Goal: Information Seeking & Learning: Find specific fact

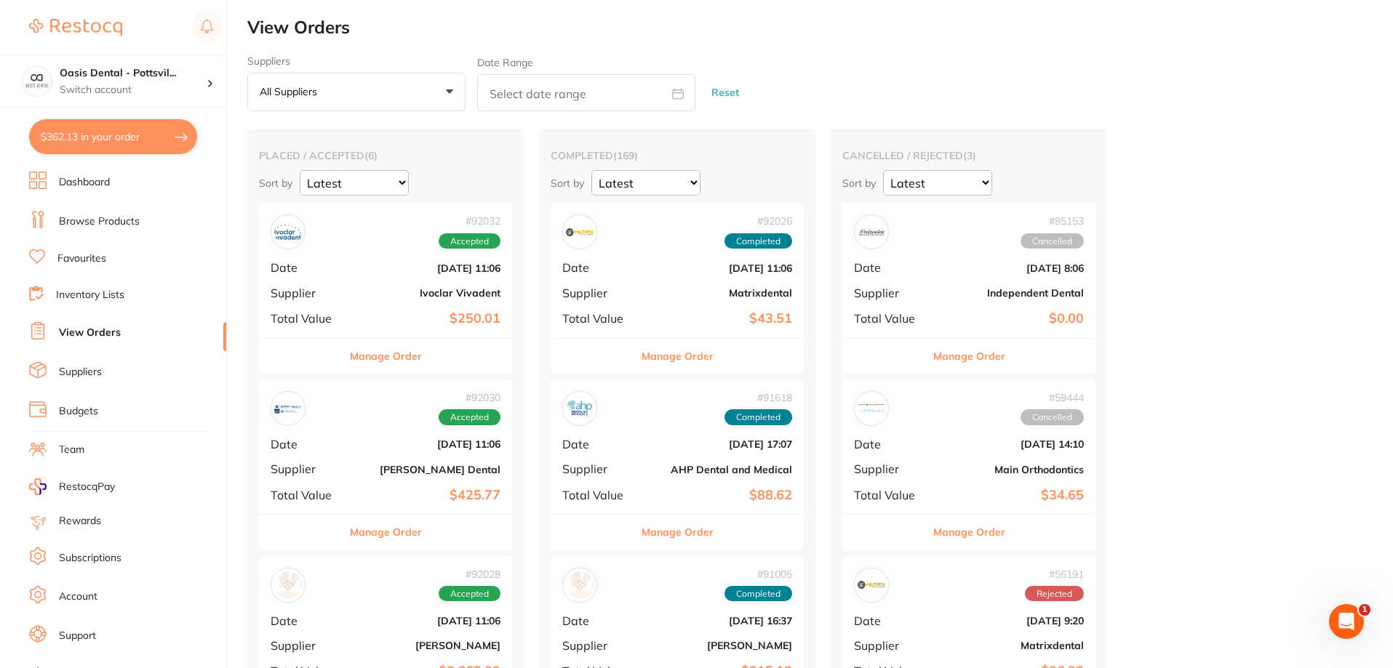
click at [87, 257] on link "Favourites" at bounding box center [81, 259] width 49 height 15
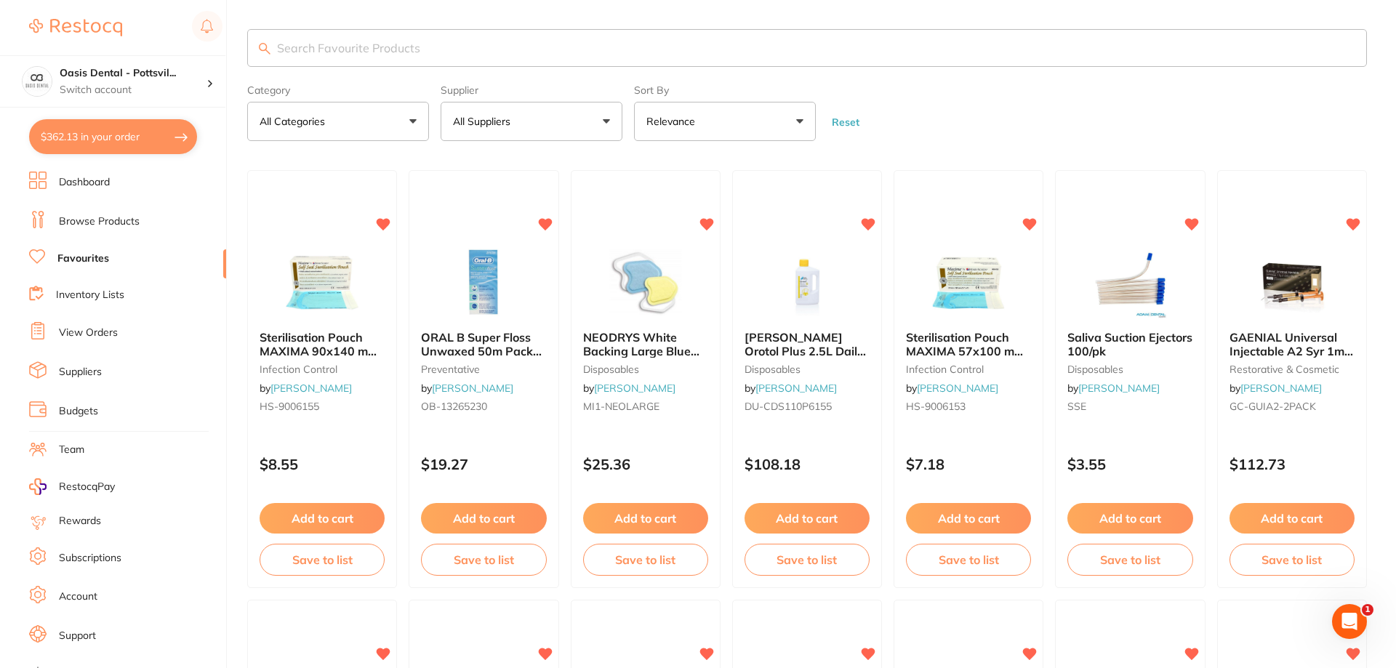
click at [319, 45] on input "search" at bounding box center [807, 48] width 1120 height 38
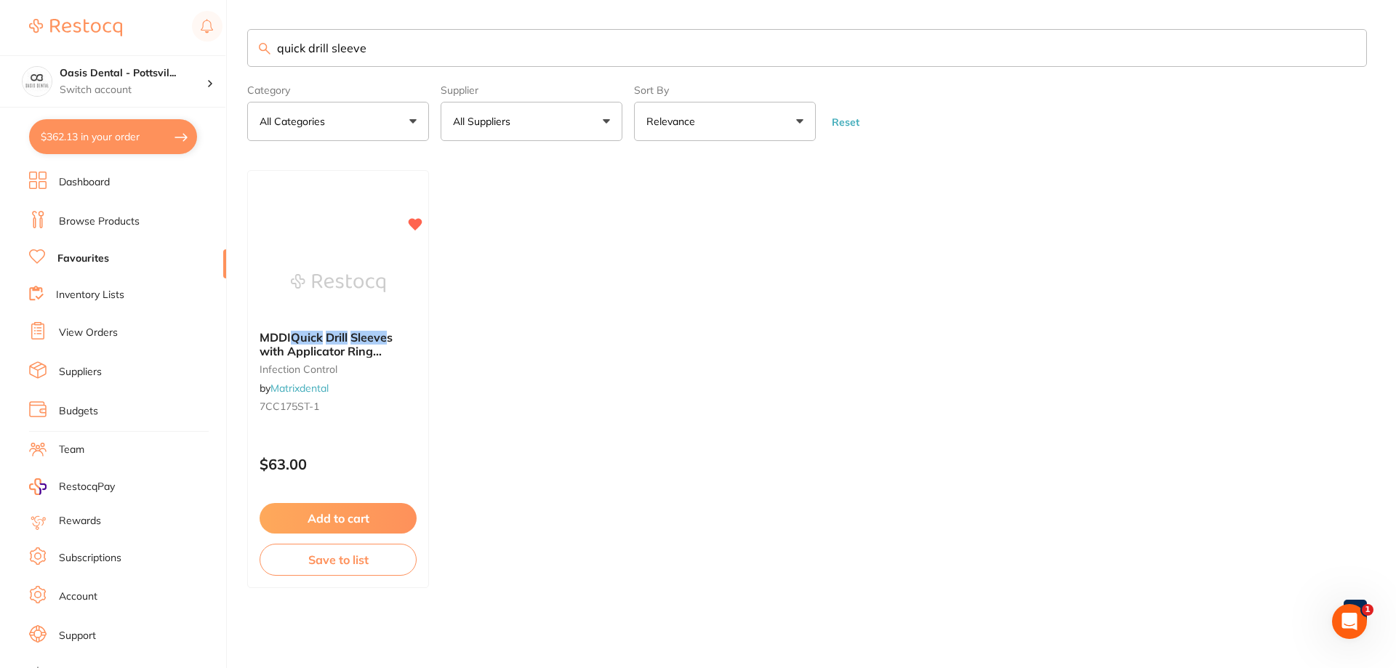
type input "quick drill sleeve"
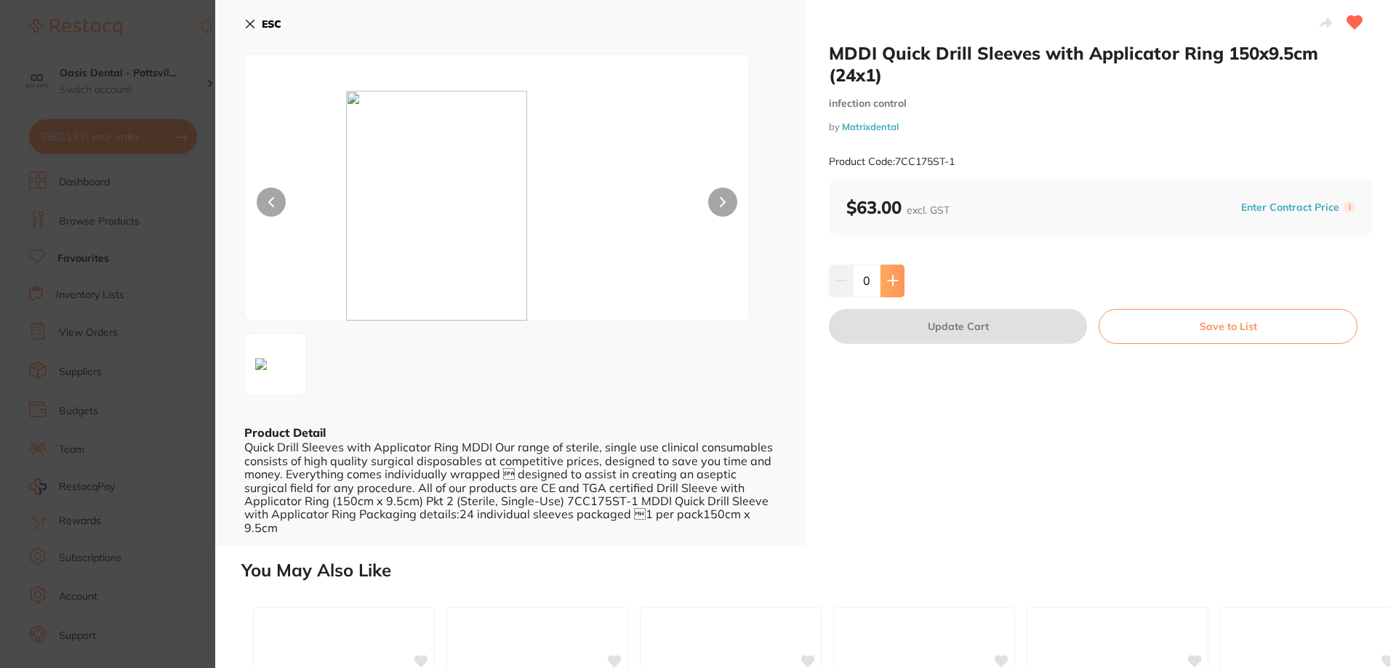
click at [888, 281] on icon at bounding box center [892, 280] width 9 height 9
type input "1"
click at [951, 333] on button "Update Cart" at bounding box center [958, 326] width 258 height 35
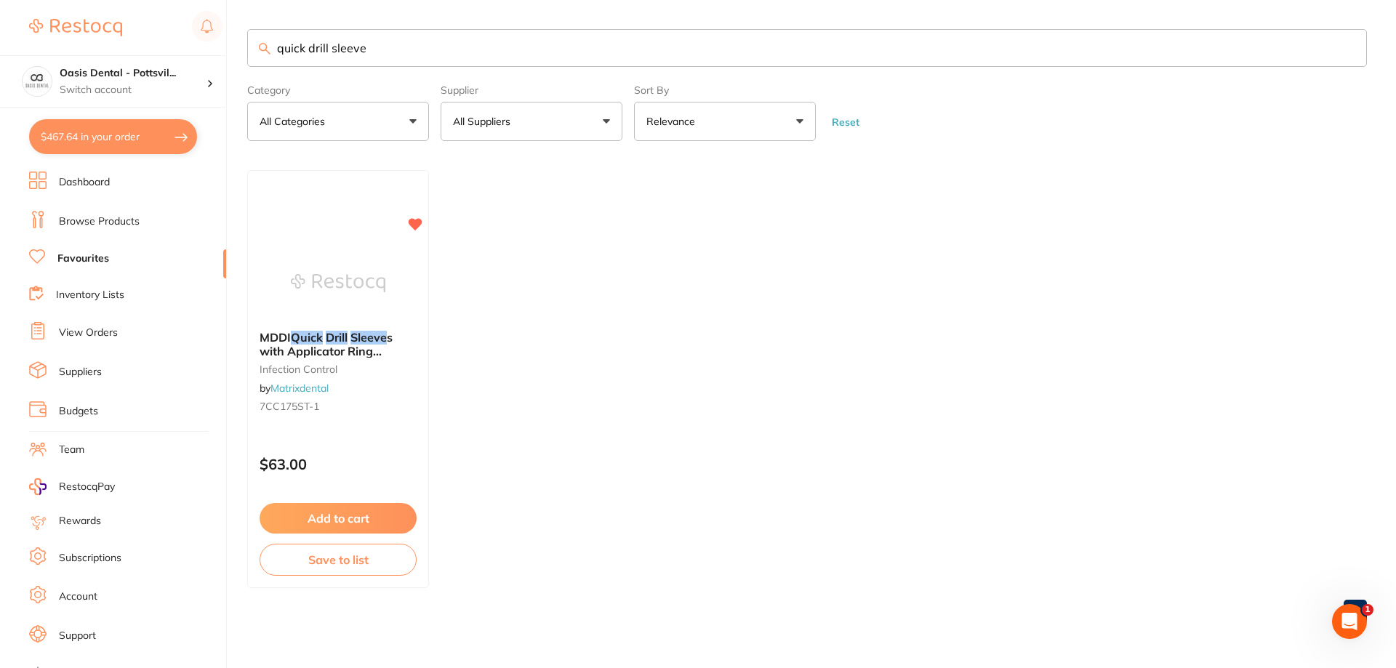
drag, startPoint x: 372, startPoint y: 49, endPoint x: 532, endPoint y: 51, distance: 160.7
click at [515, 48] on input "quick drill sleeve" at bounding box center [807, 48] width 1120 height 38
type input "surgical drape"
click at [393, 401] on small "7SD013ST-1" at bounding box center [338, 407] width 157 height 12
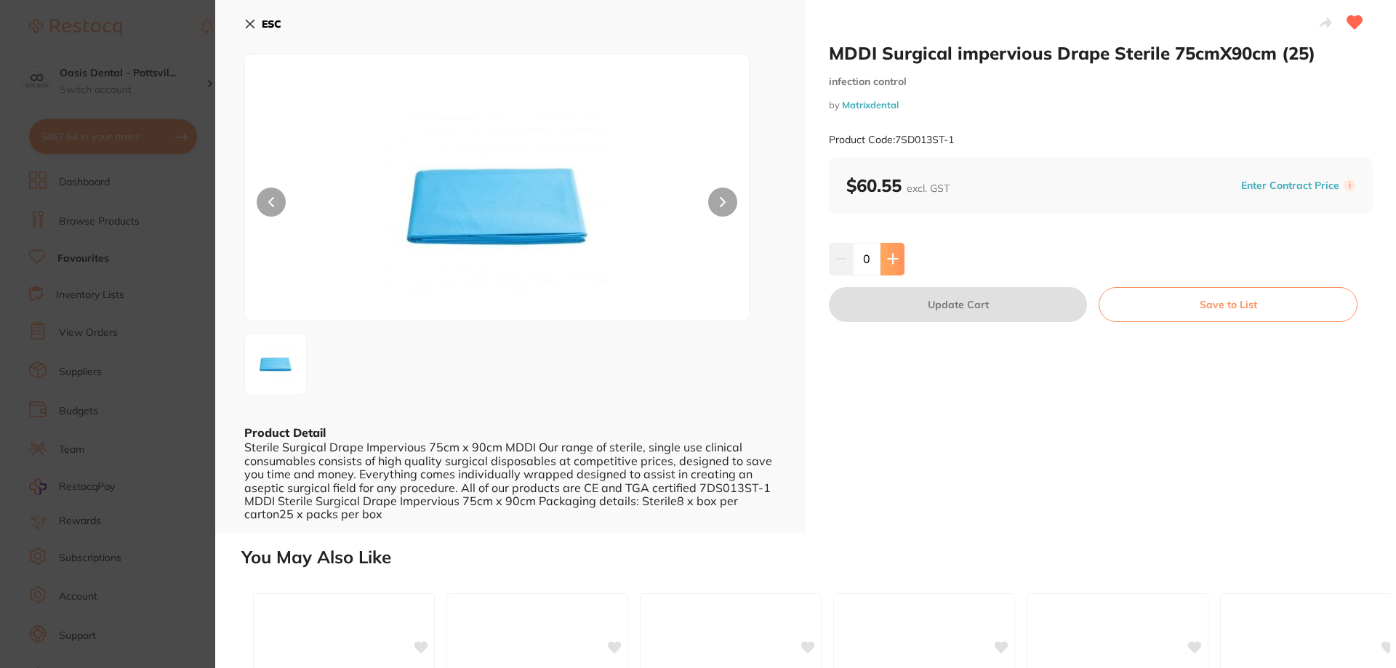
click at [889, 257] on icon at bounding box center [893, 259] width 12 height 12
type input "1"
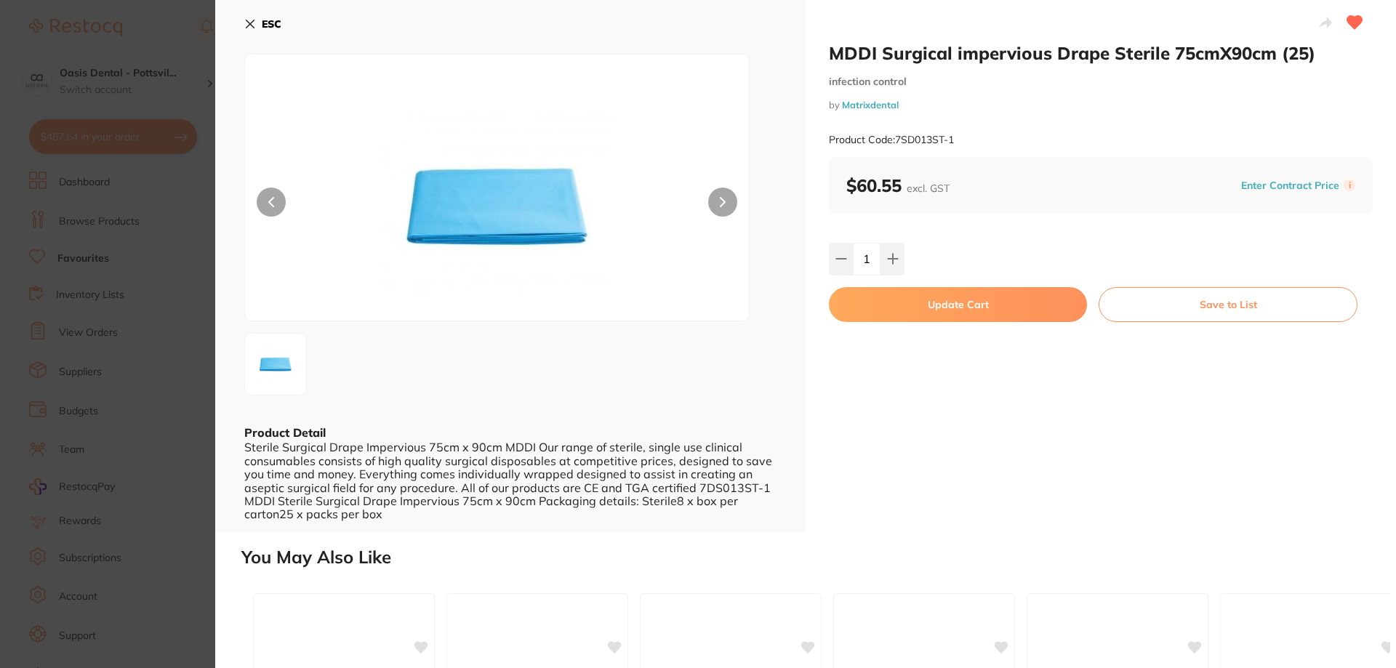
click at [961, 307] on button "Update Cart" at bounding box center [958, 304] width 258 height 35
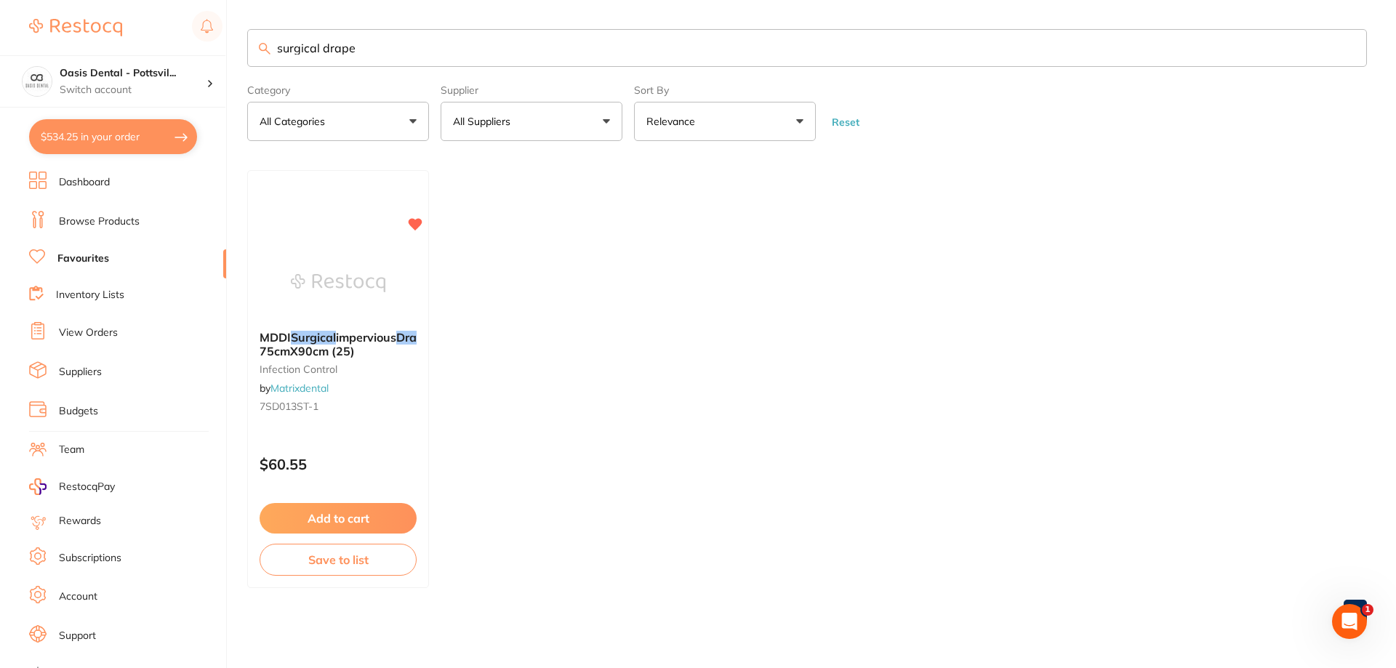
click at [108, 221] on link "Browse Products" at bounding box center [99, 222] width 81 height 15
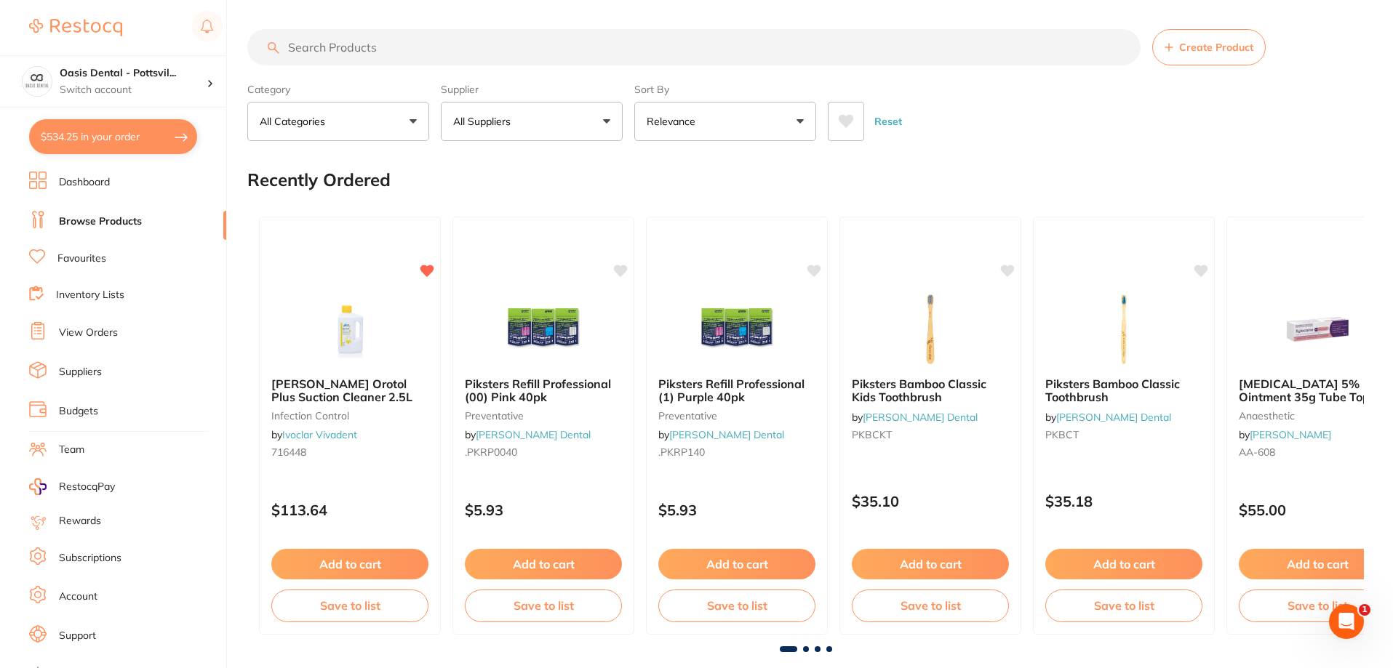
click at [81, 218] on link "Browse Products" at bounding box center [100, 222] width 83 height 15
click at [341, 49] on input "search" at bounding box center [693, 47] width 893 height 36
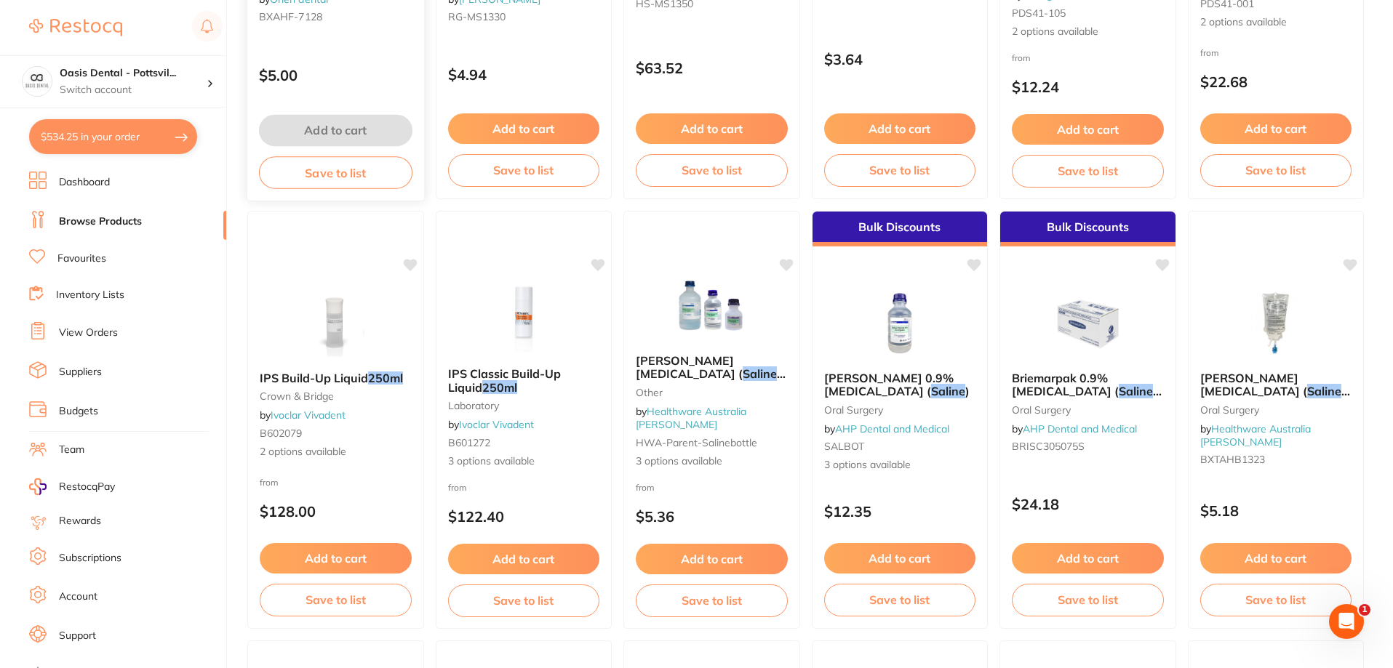
scroll to position [436, 0]
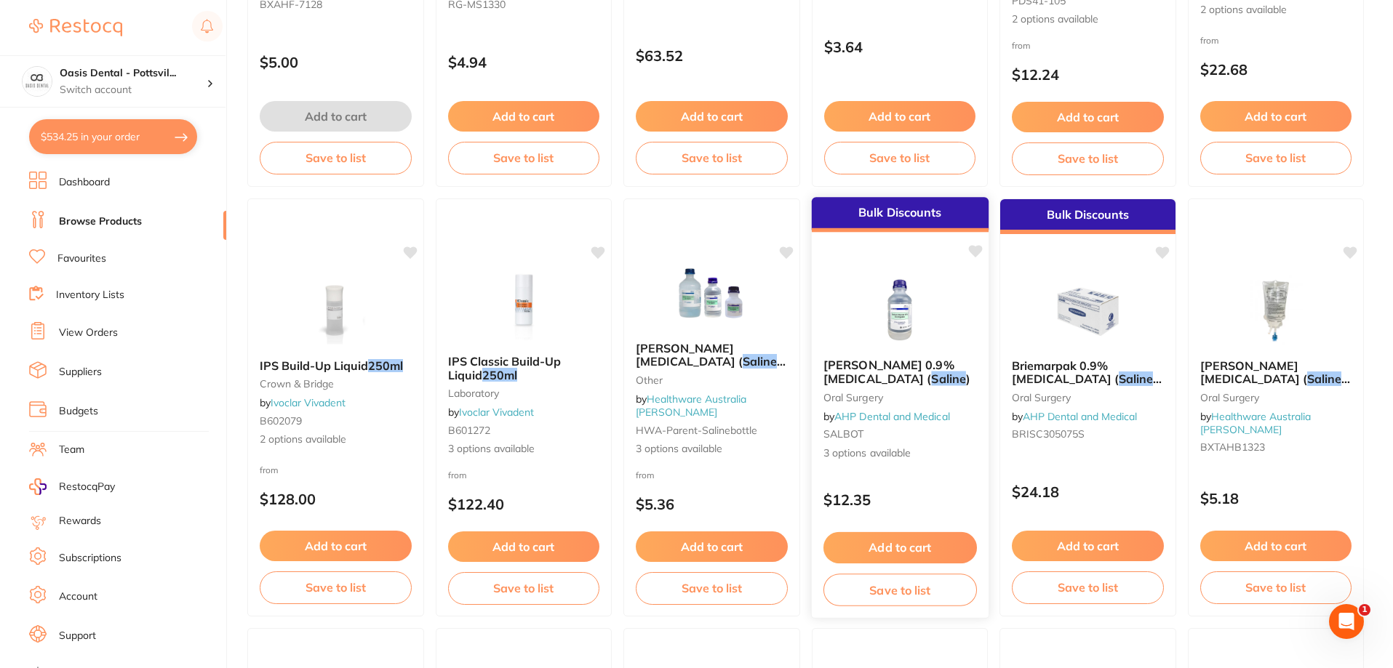
type input "saline 250ml"
click at [923, 456] on span "3 options available" at bounding box center [898, 453] width 153 height 15
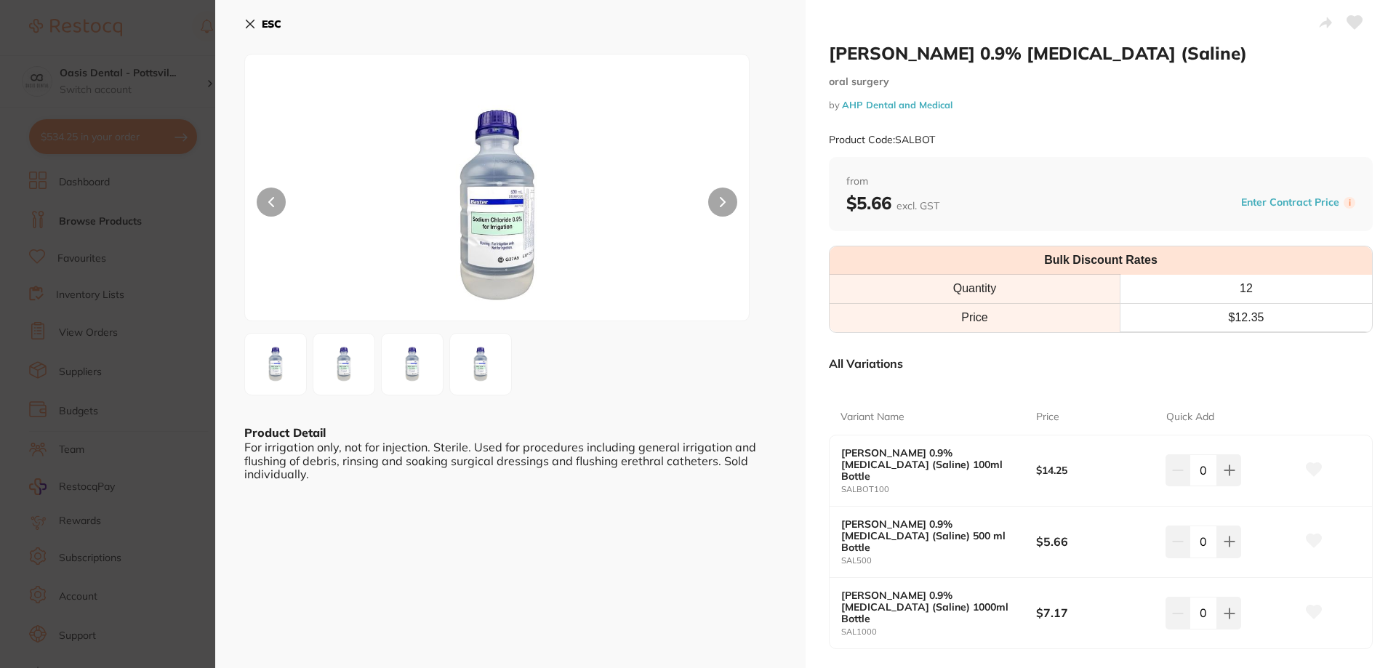
click at [249, 24] on icon at bounding box center [251, 24] width 8 height 8
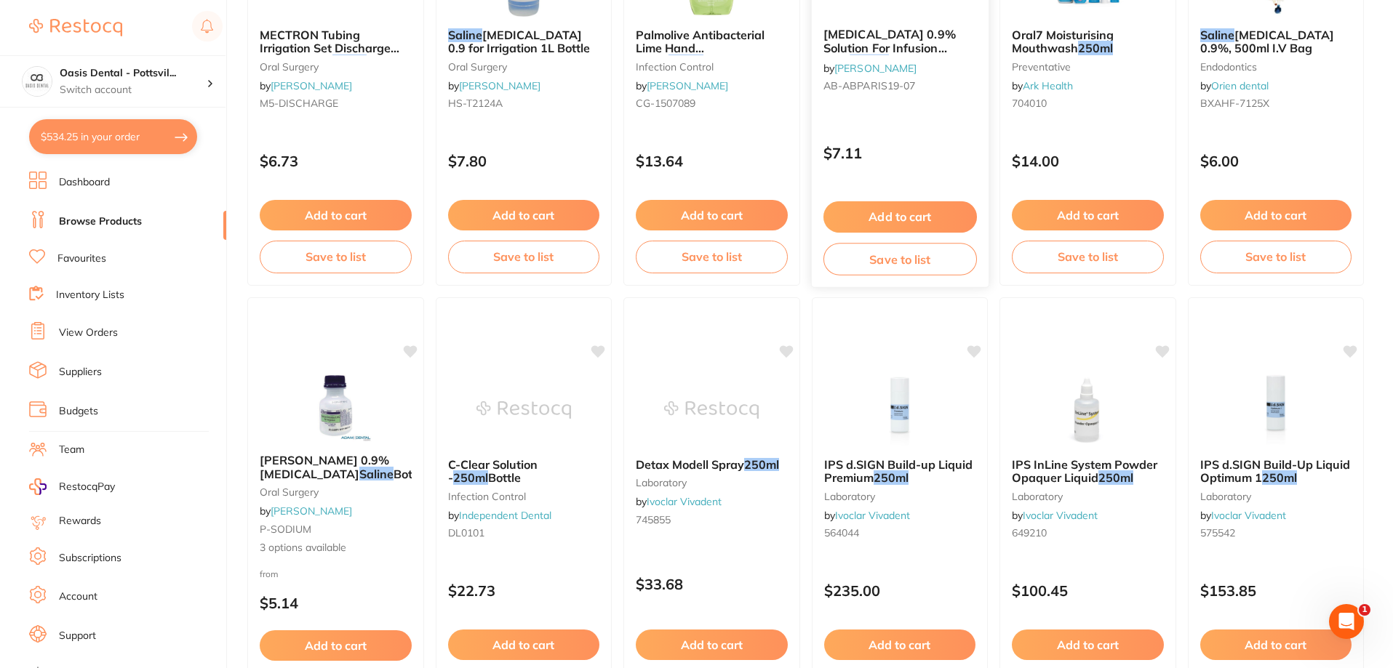
scroll to position [1673, 0]
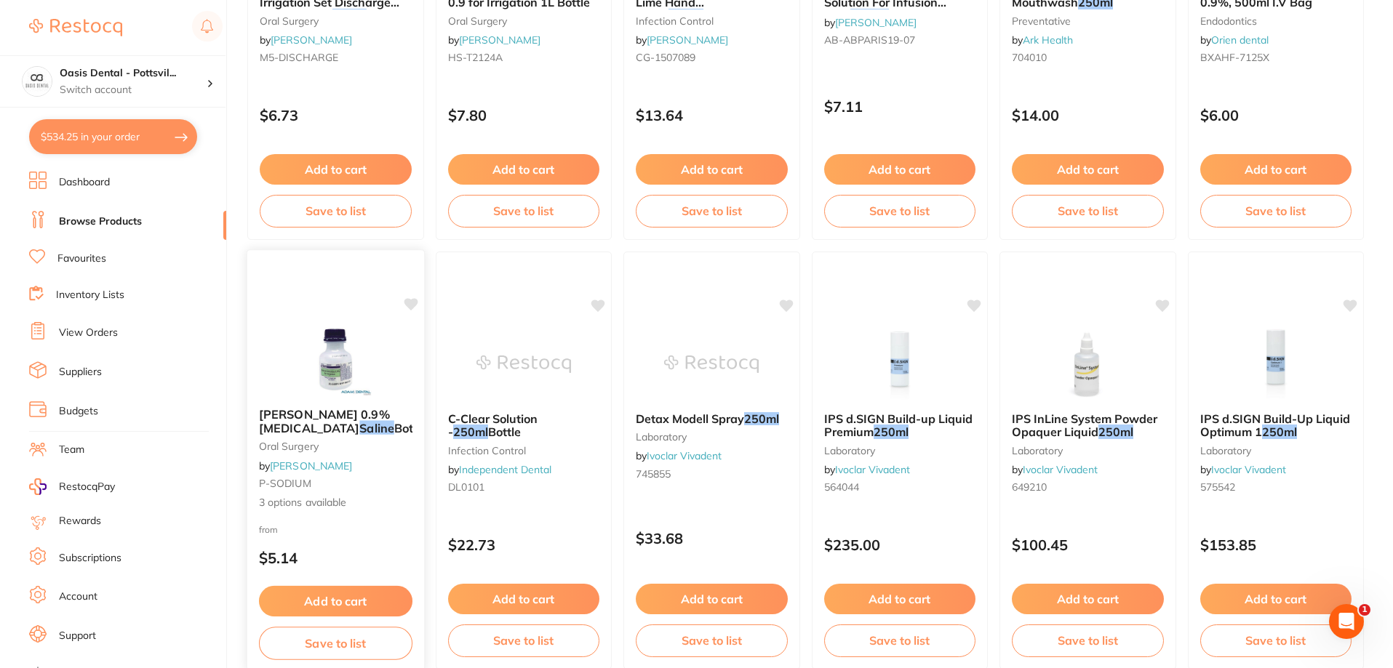
click at [386, 497] on span "3 options available" at bounding box center [335, 502] width 153 height 15
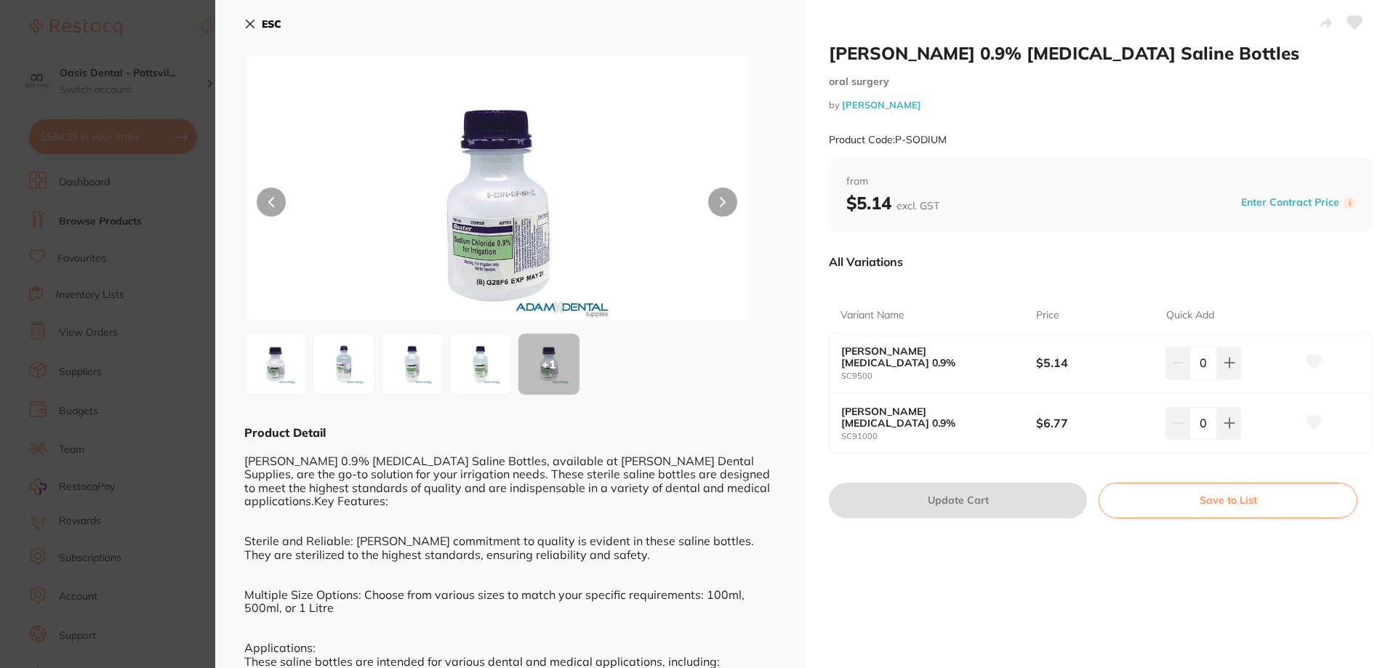
click at [361, 364] on img at bounding box center [344, 364] width 52 height 52
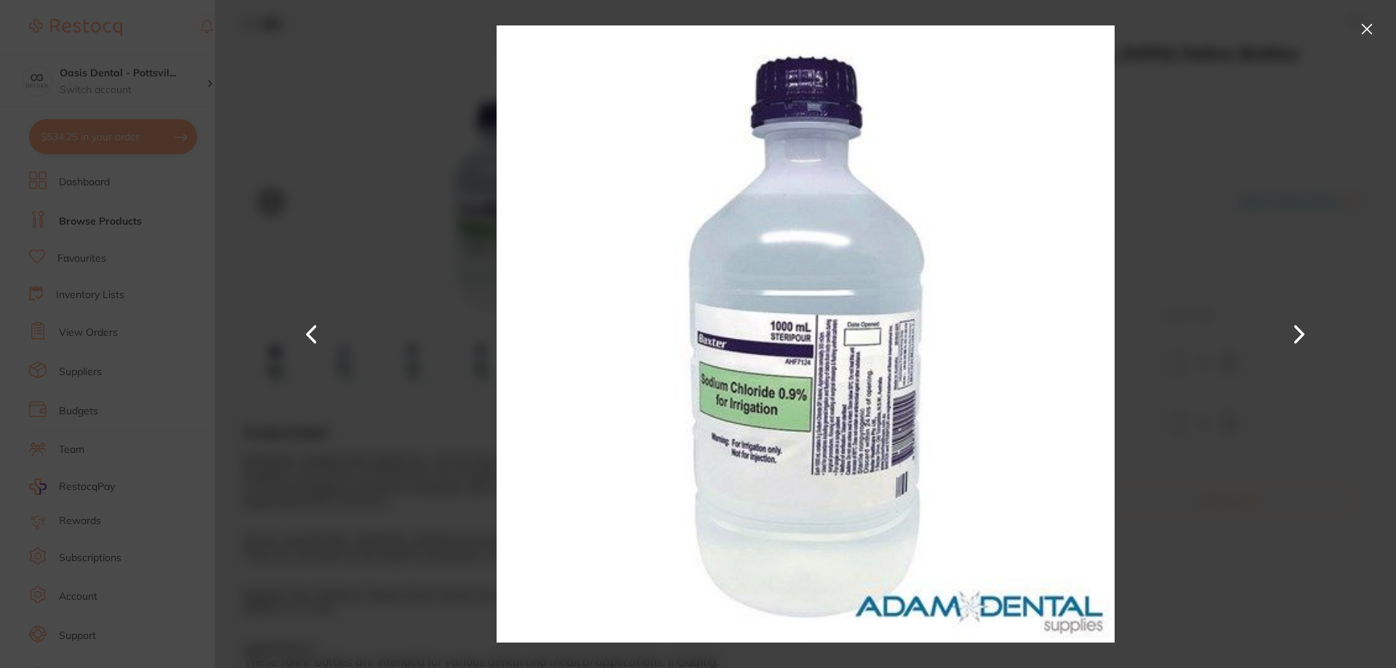
click at [1366, 31] on button at bounding box center [1366, 28] width 23 height 23
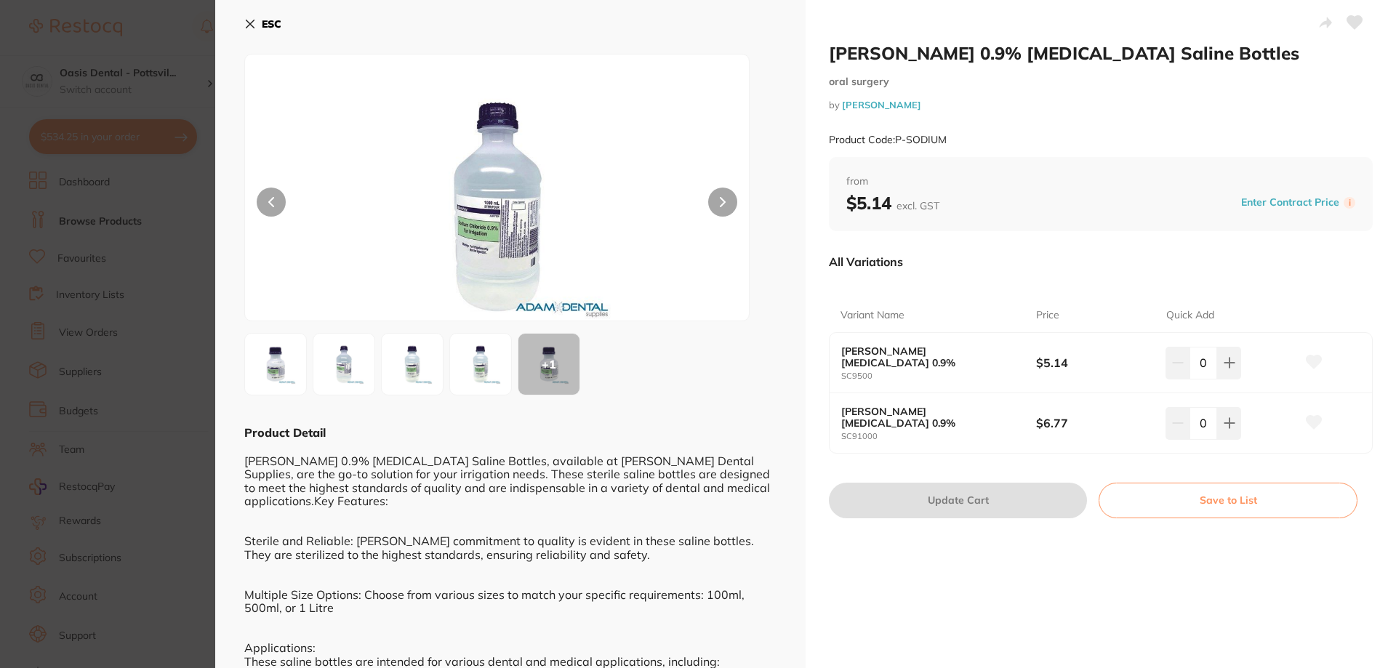
click at [246, 22] on icon at bounding box center [250, 24] width 12 height 12
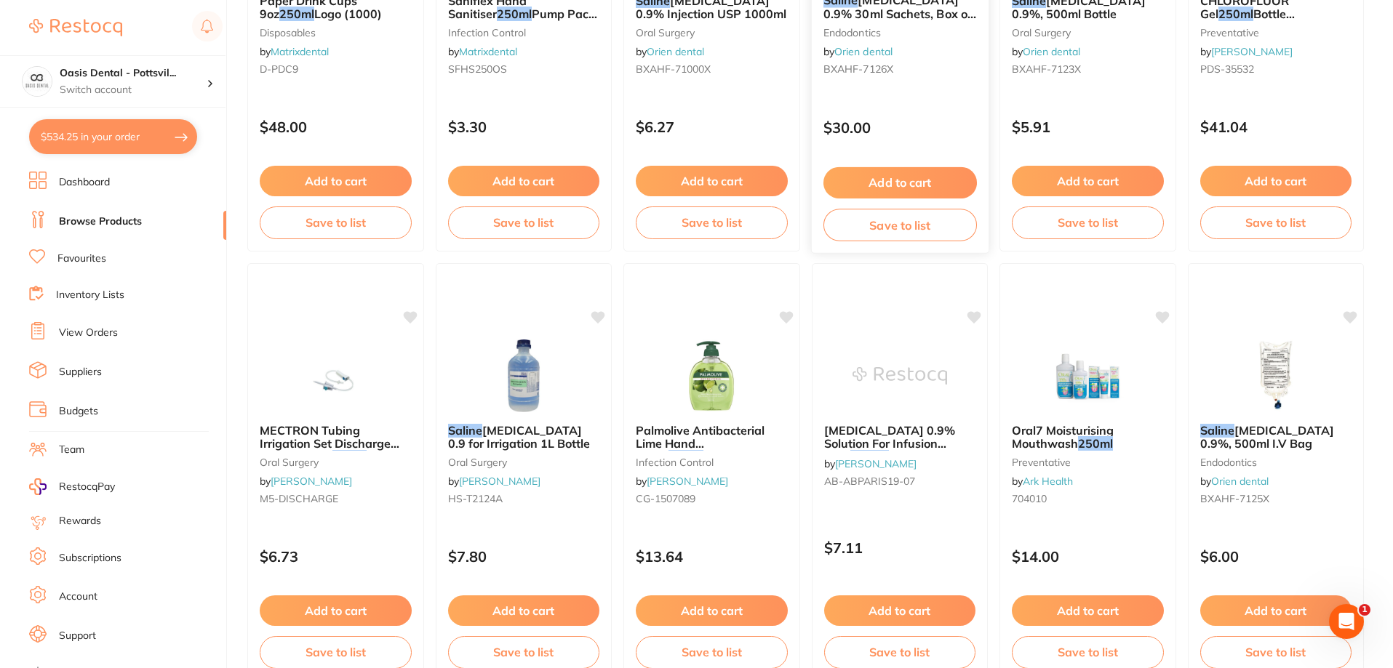
scroll to position [1236, 0]
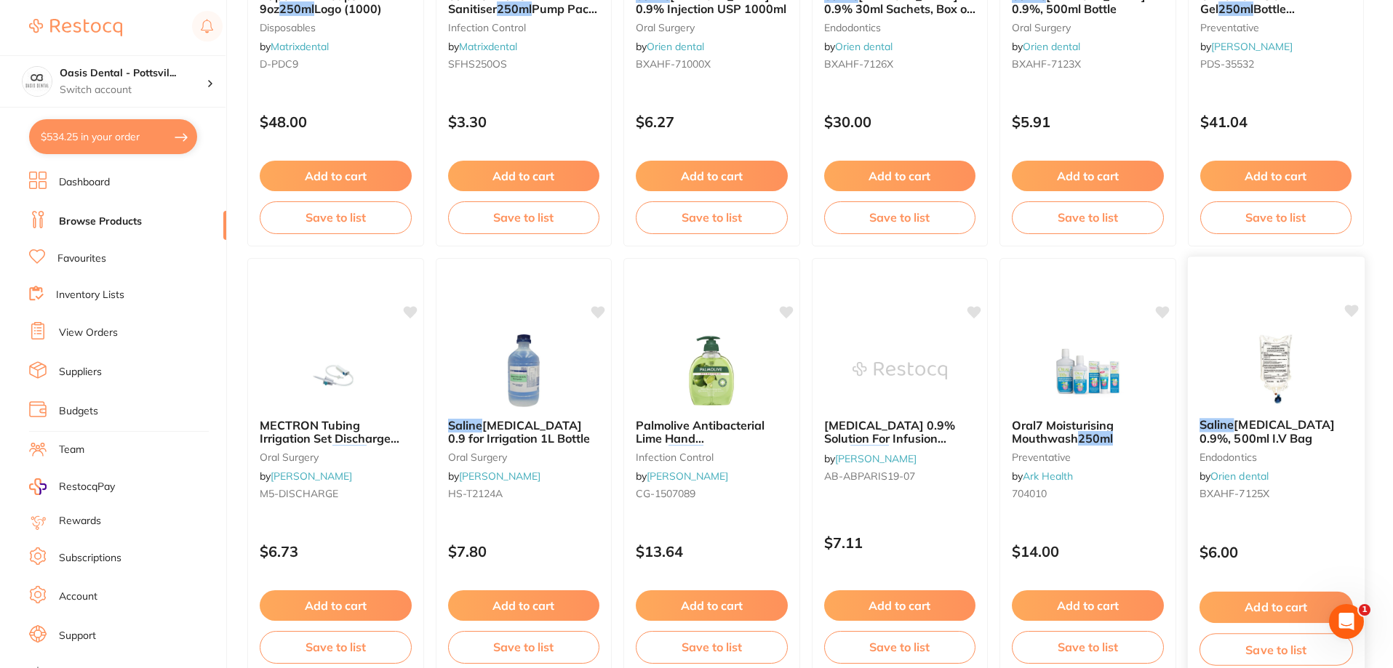
click at [1291, 434] on span "[MEDICAL_DATA] 0.9%, 500ml I.V Bag" at bounding box center [1265, 431] width 135 height 28
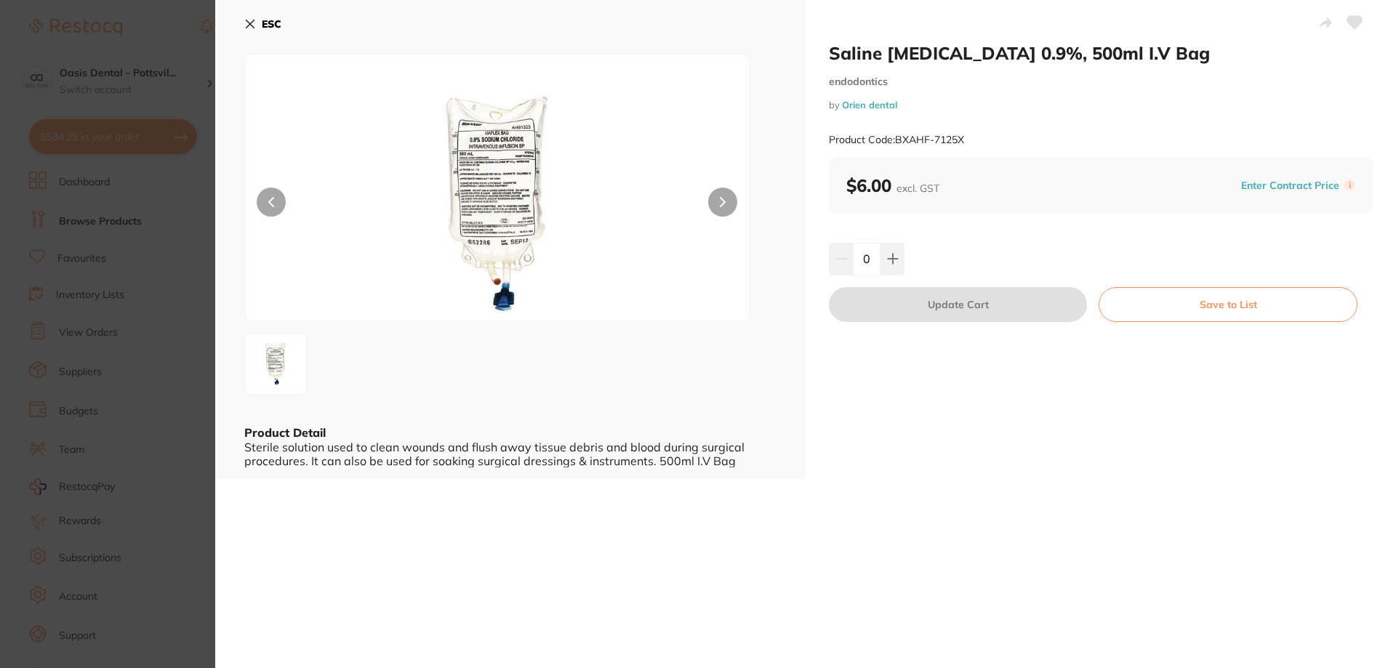
click at [250, 23] on icon at bounding box center [250, 24] width 12 height 12
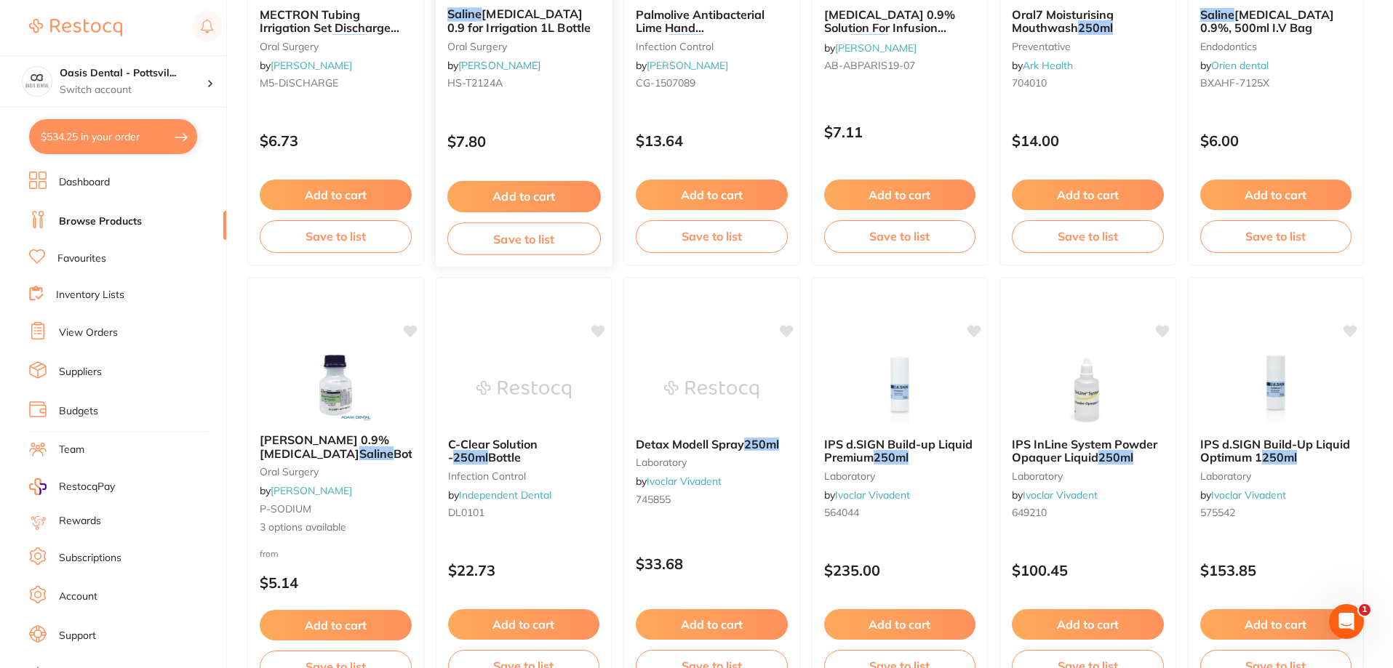
scroll to position [1673, 0]
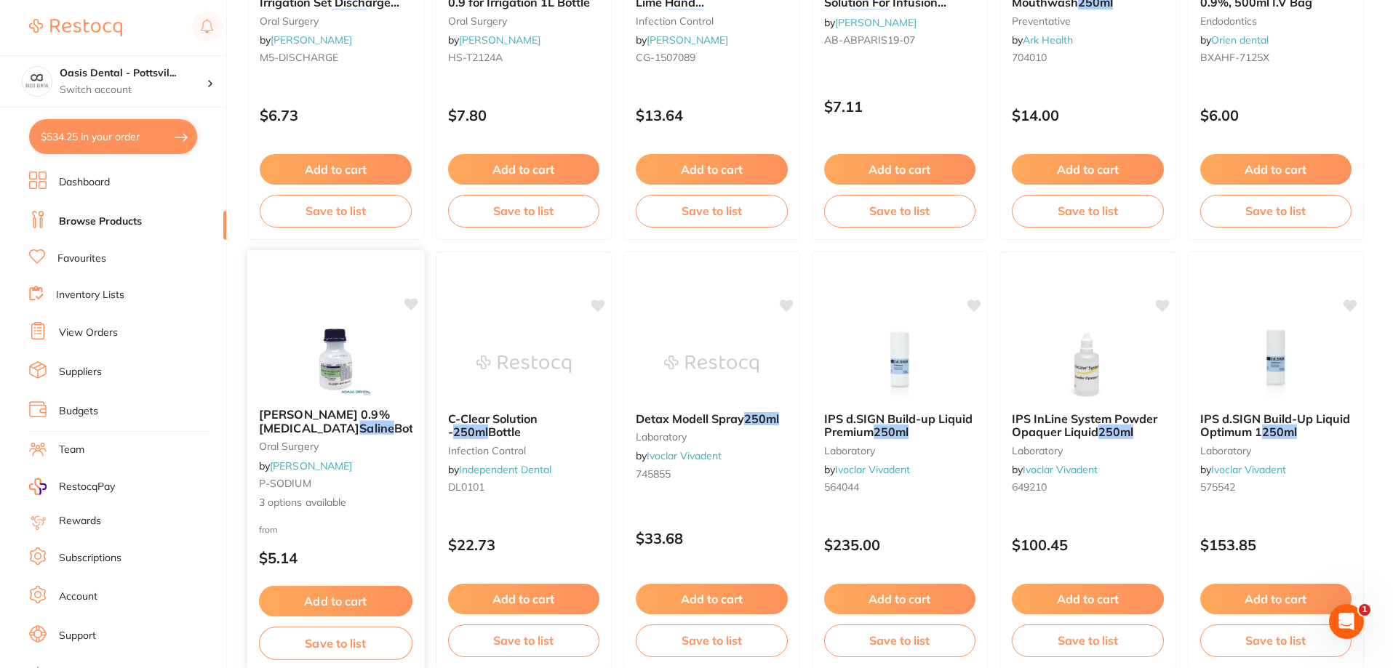
click at [372, 461] on div "Baxter 0.9% Sodium Chloride Saline Bottles oral surgery by Adam Dental P-SODIUM…" at bounding box center [335, 459] width 177 height 126
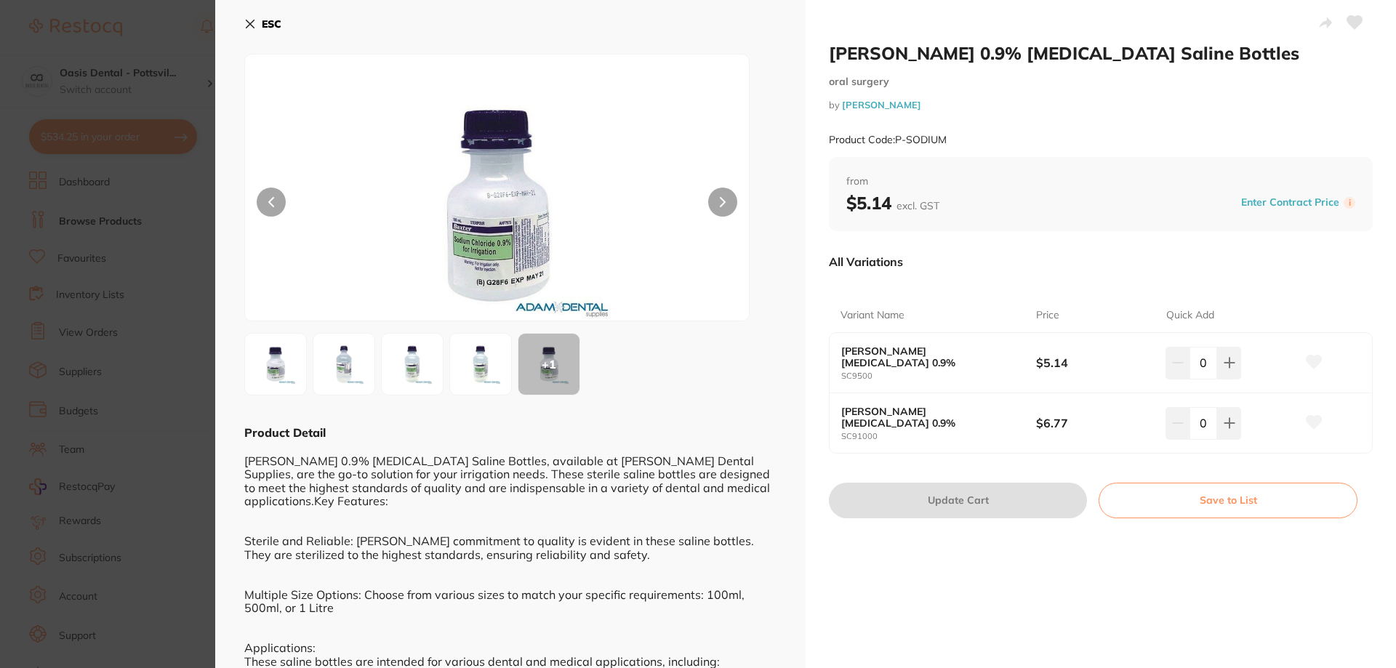
click at [247, 23] on icon at bounding box center [250, 24] width 12 height 12
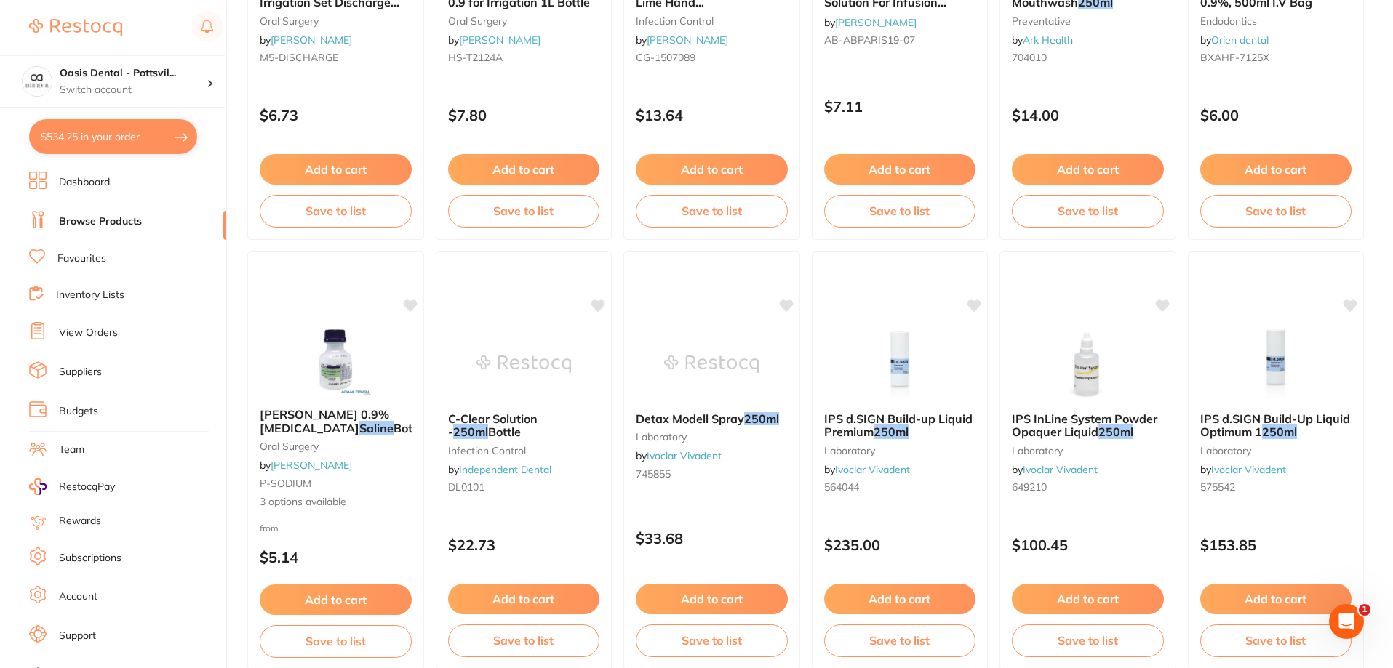
click at [90, 260] on link "Favourites" at bounding box center [81, 259] width 49 height 15
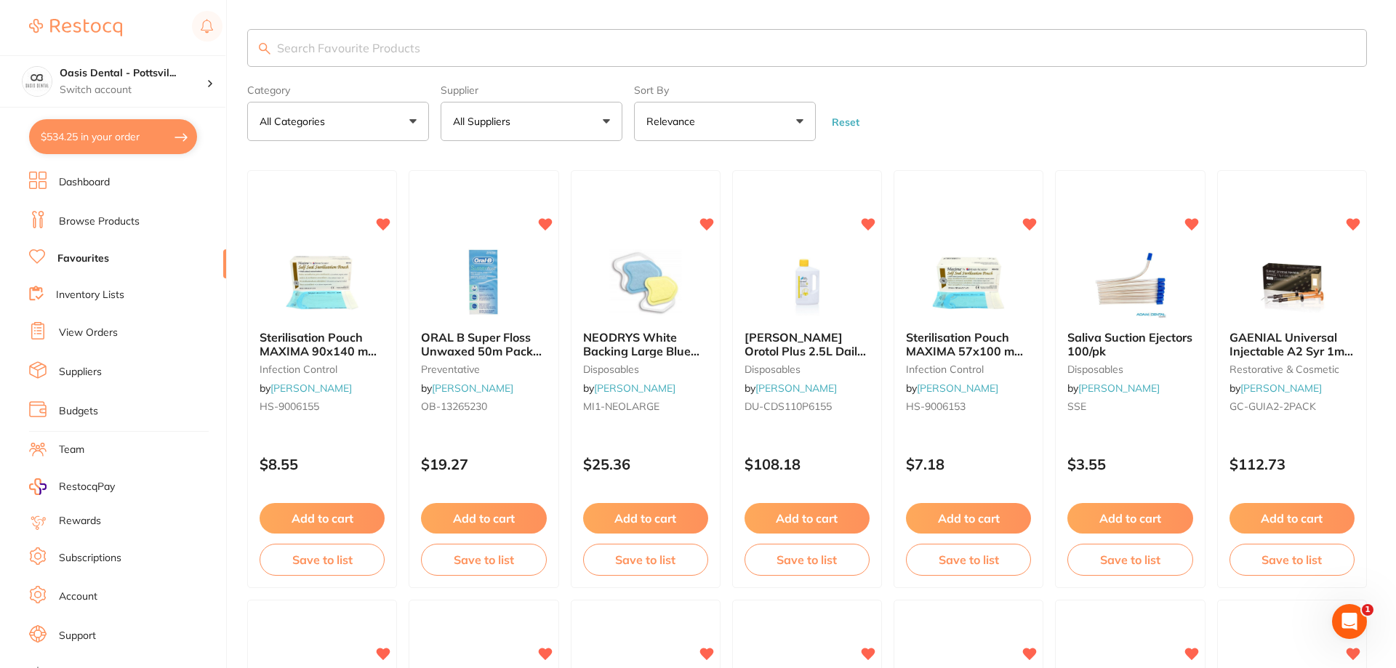
click at [382, 41] on input "search" at bounding box center [807, 48] width 1120 height 38
click at [299, 48] on input "search" at bounding box center [805, 48] width 1116 height 38
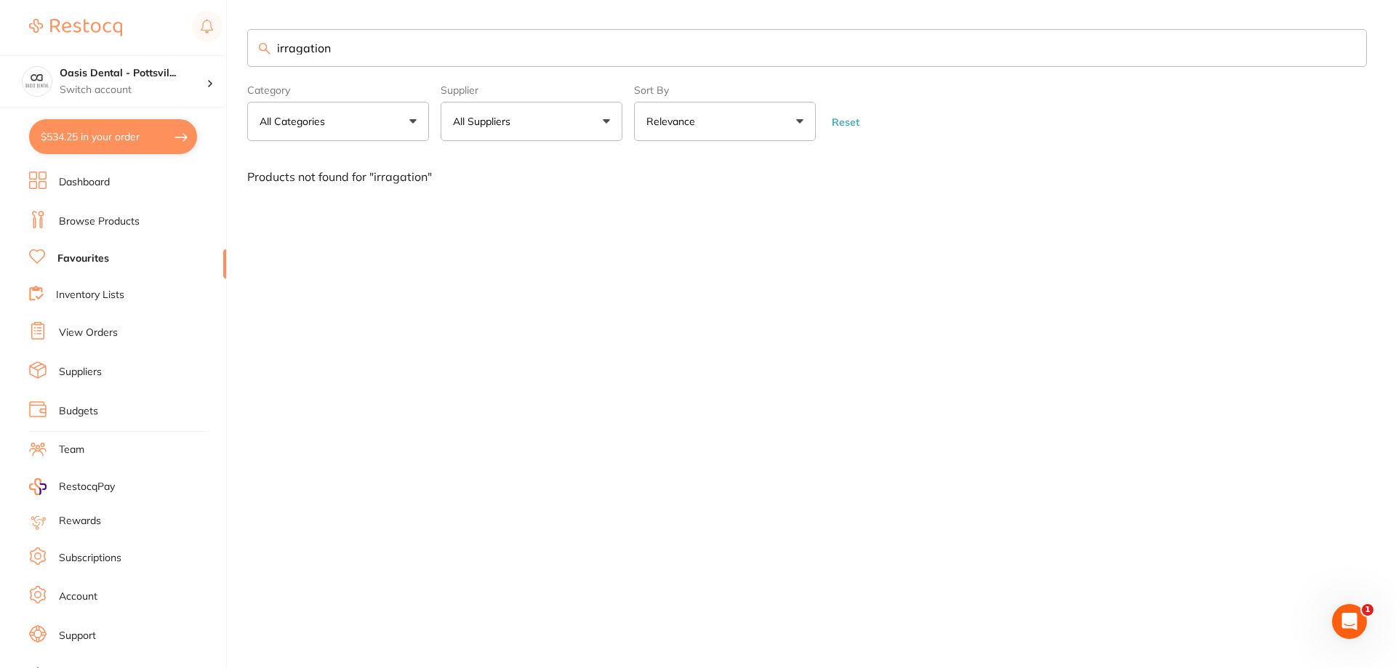
click at [568, 124] on button "All Suppliers" at bounding box center [532, 121] width 182 height 39
click at [531, 121] on button "All Suppliers" at bounding box center [532, 121] width 182 height 39
type input "i"
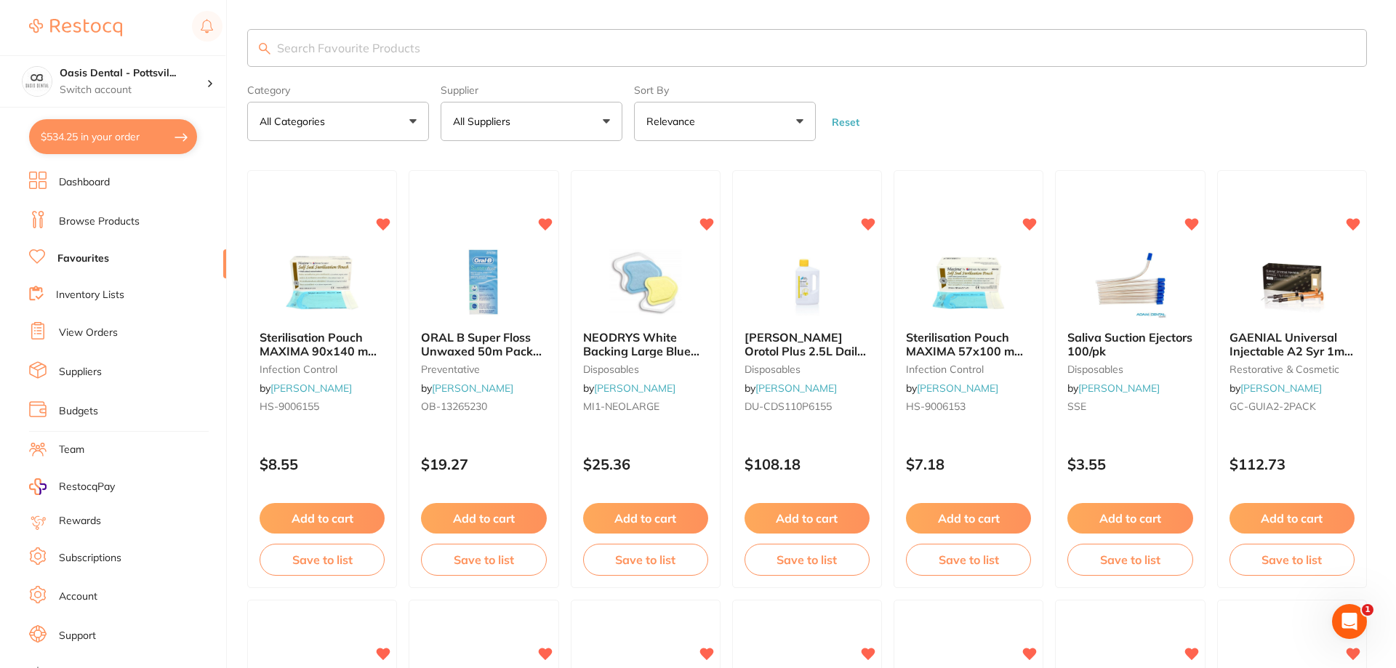
click at [476, 118] on p "All Suppliers" at bounding box center [484, 121] width 63 height 15
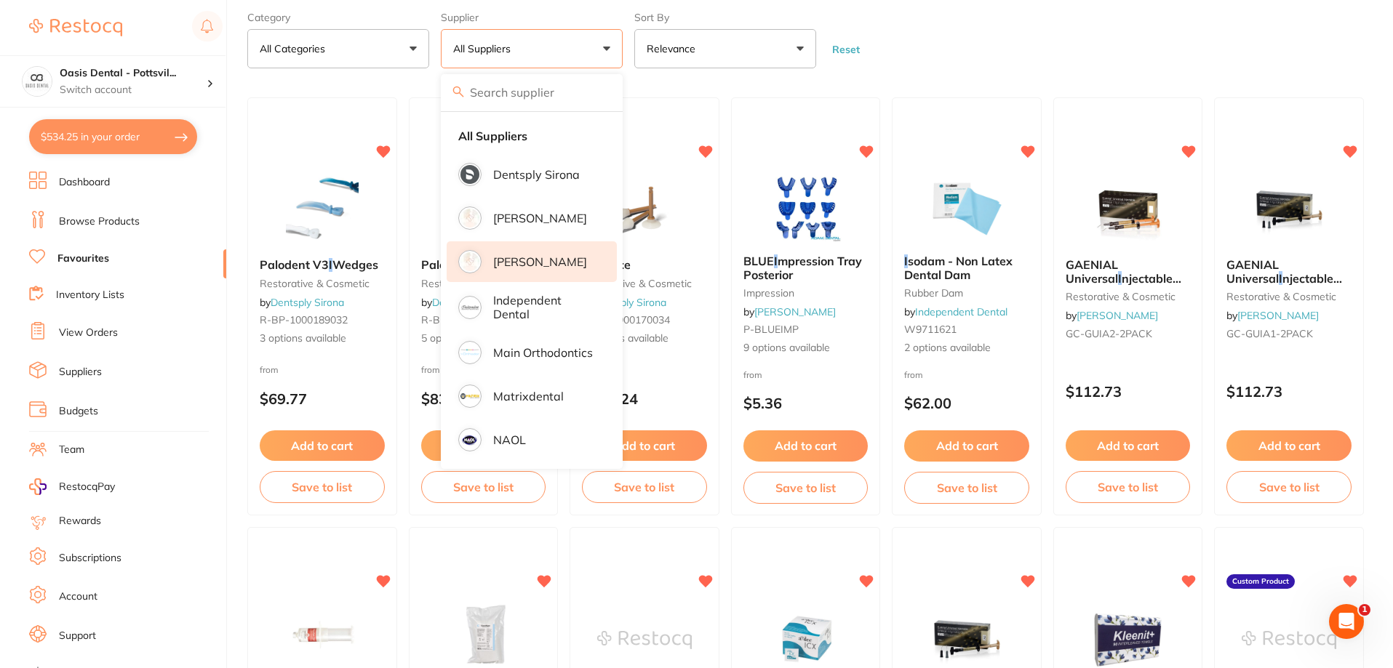
click at [530, 181] on p "Dentsply Sirona" at bounding box center [536, 174] width 87 height 13
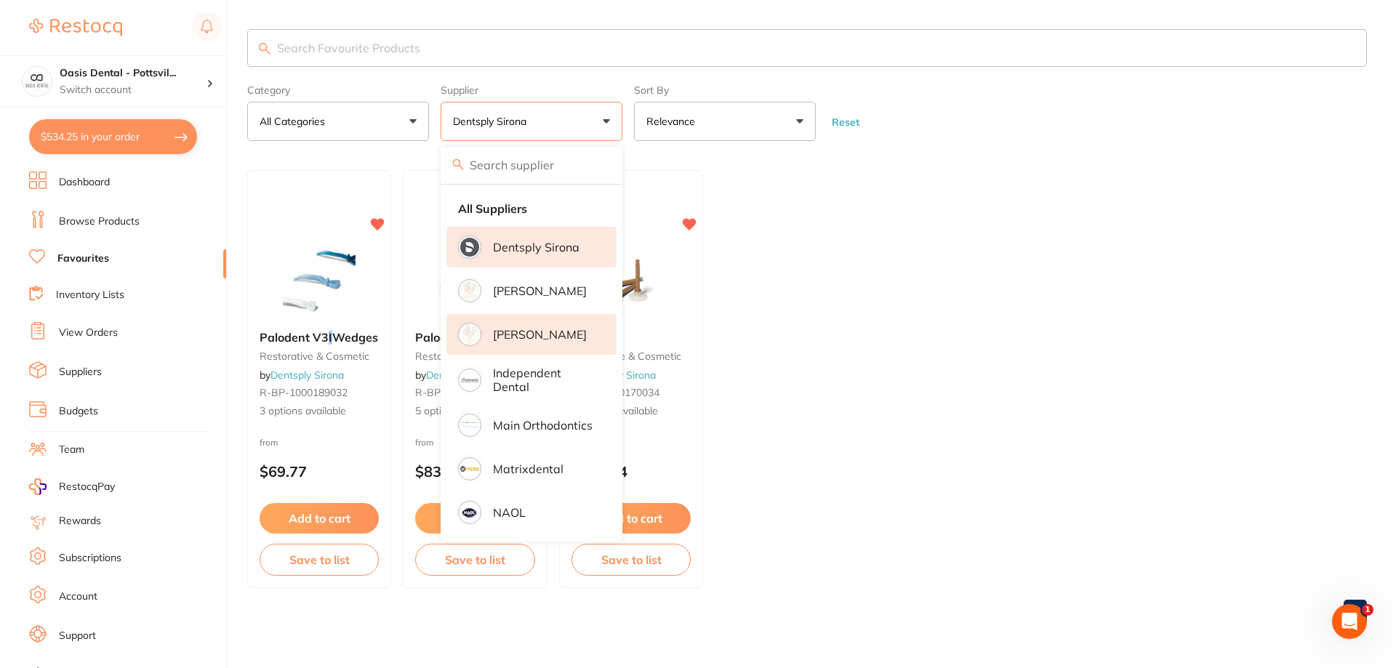
click at [526, 332] on p "[PERSON_NAME]" at bounding box center [540, 334] width 94 height 13
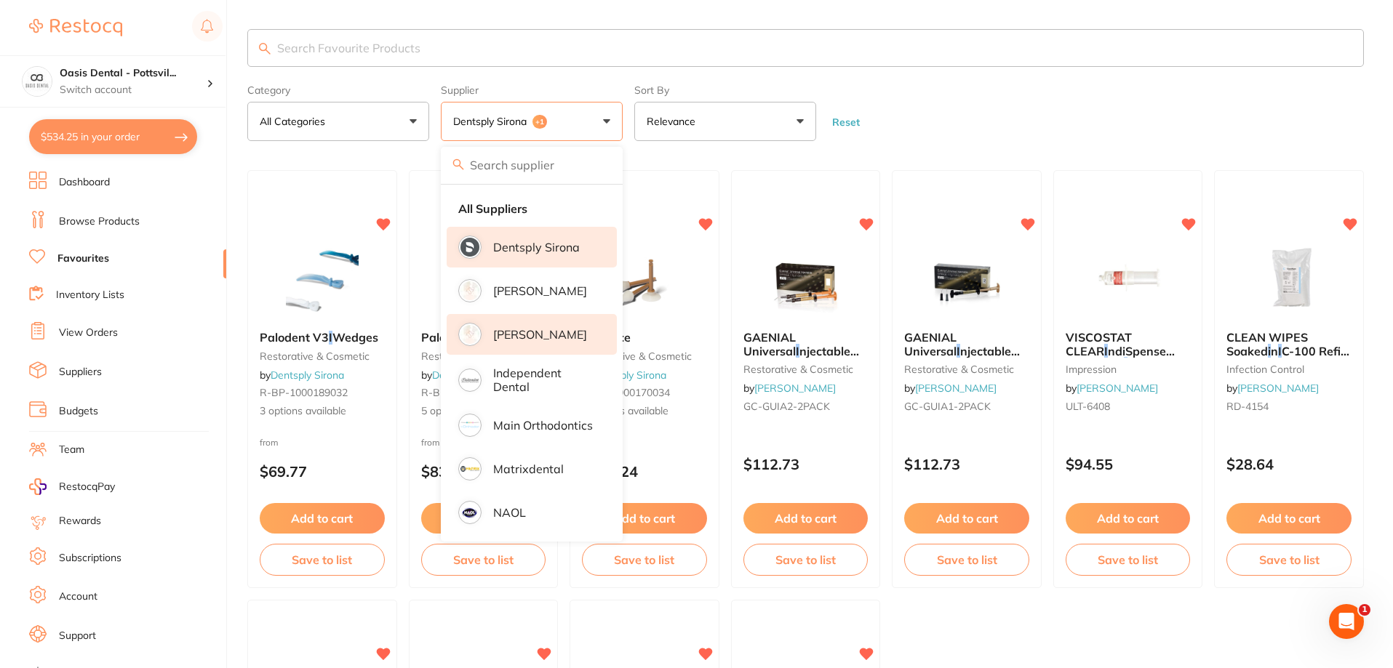
click at [510, 256] on li "Dentsply Sirona" at bounding box center [531, 247] width 170 height 41
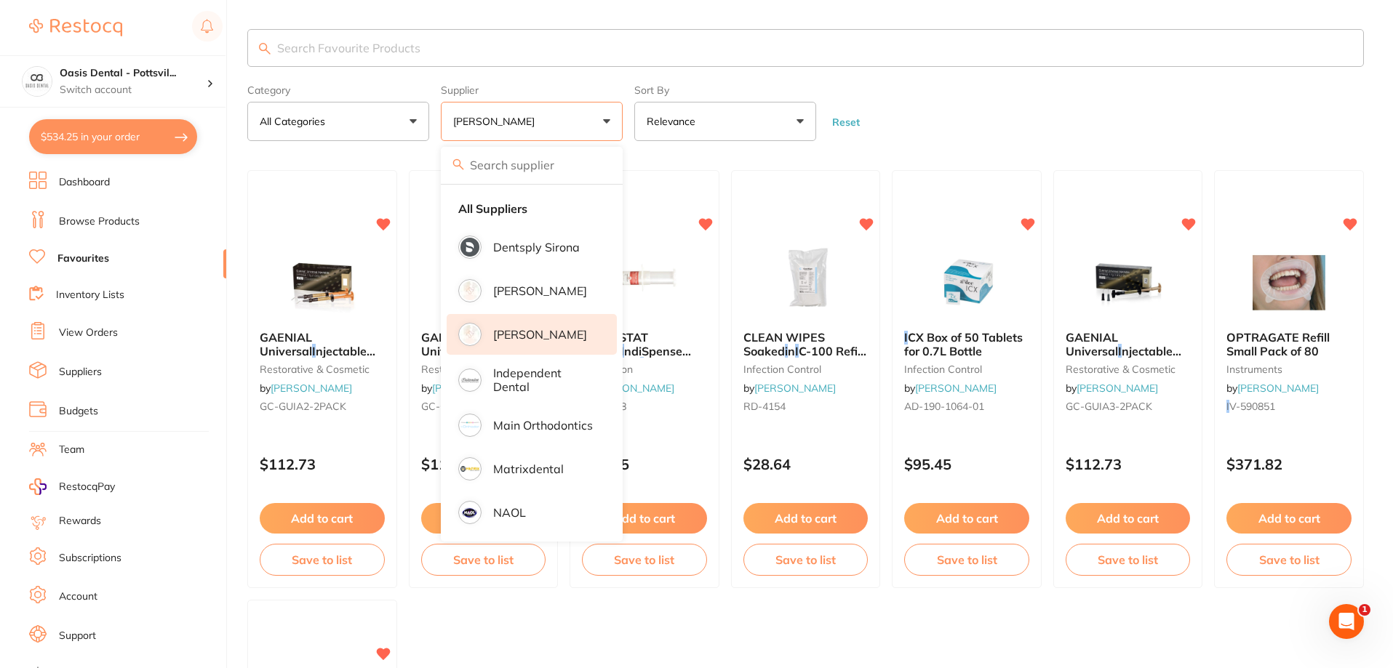
click at [636, 626] on ul "GAENIAL Universal I njectable A2 Syr 1ml x2 & 20 Disp tips restorative & cosmet…" at bounding box center [805, 594] width 1116 height 848
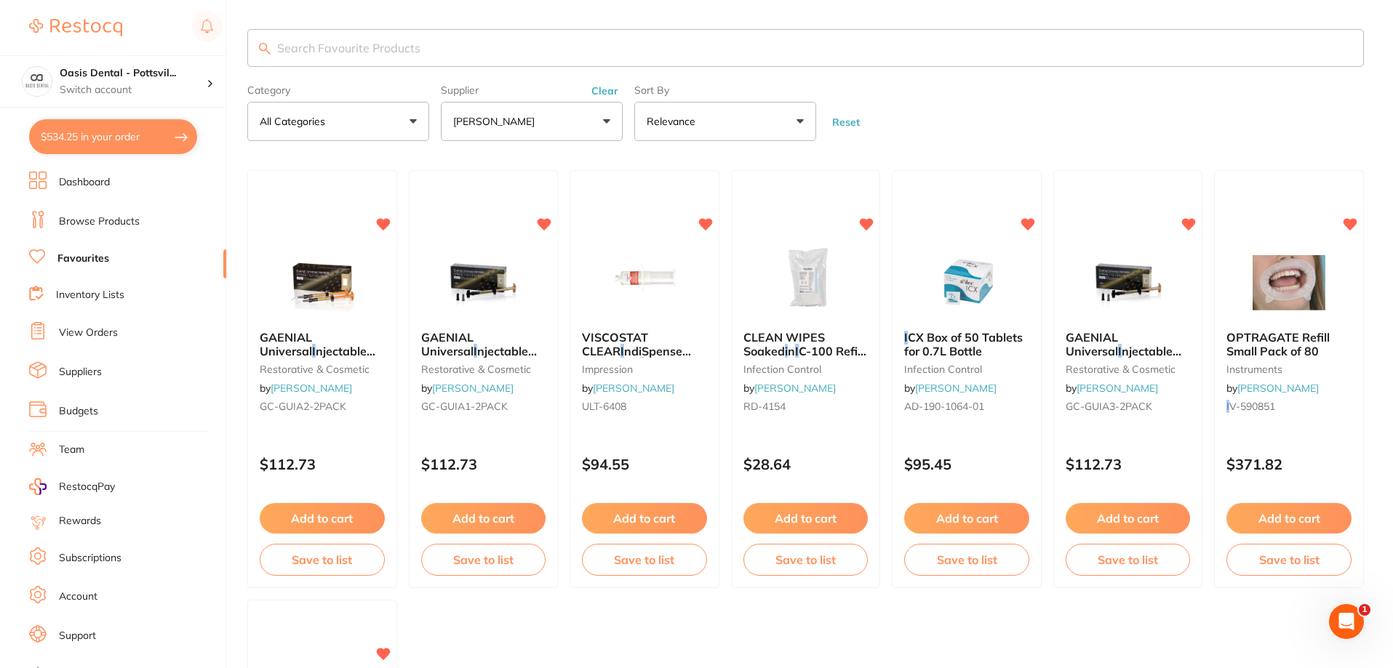
click at [325, 49] on input "search" at bounding box center [805, 48] width 1116 height 38
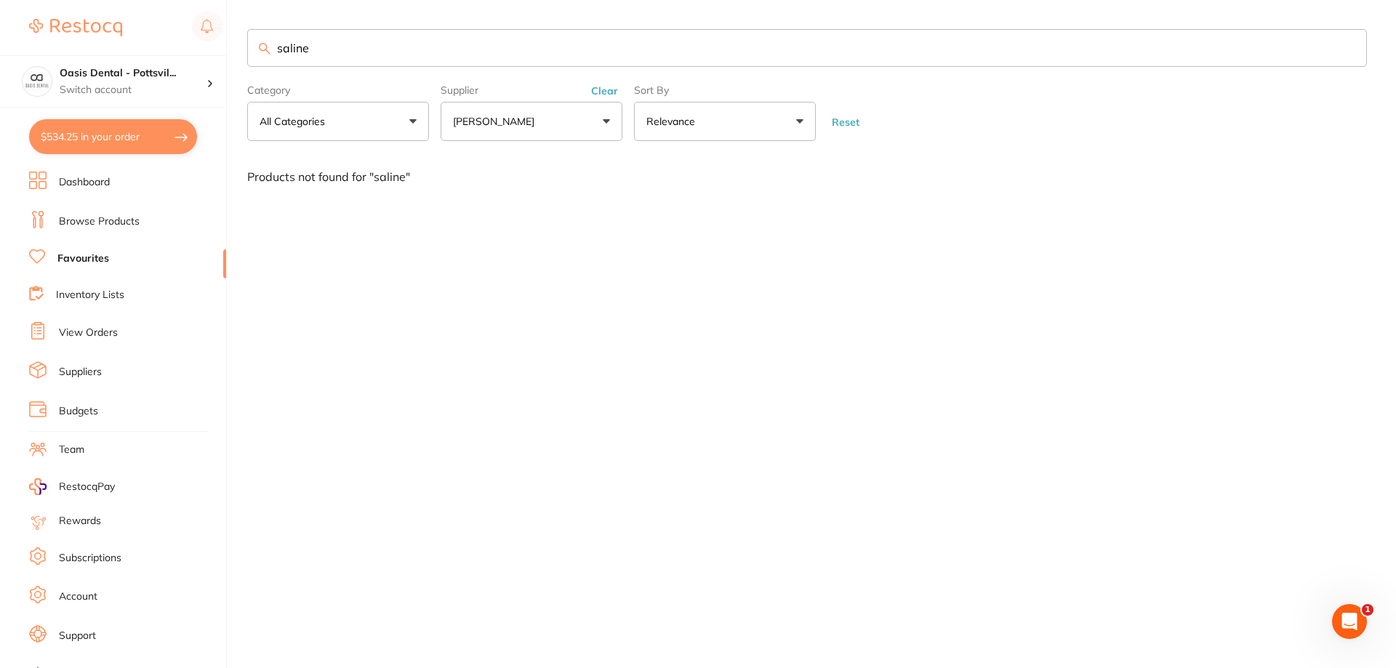
type input "saline"
click at [87, 218] on link "Browse Products" at bounding box center [99, 222] width 81 height 15
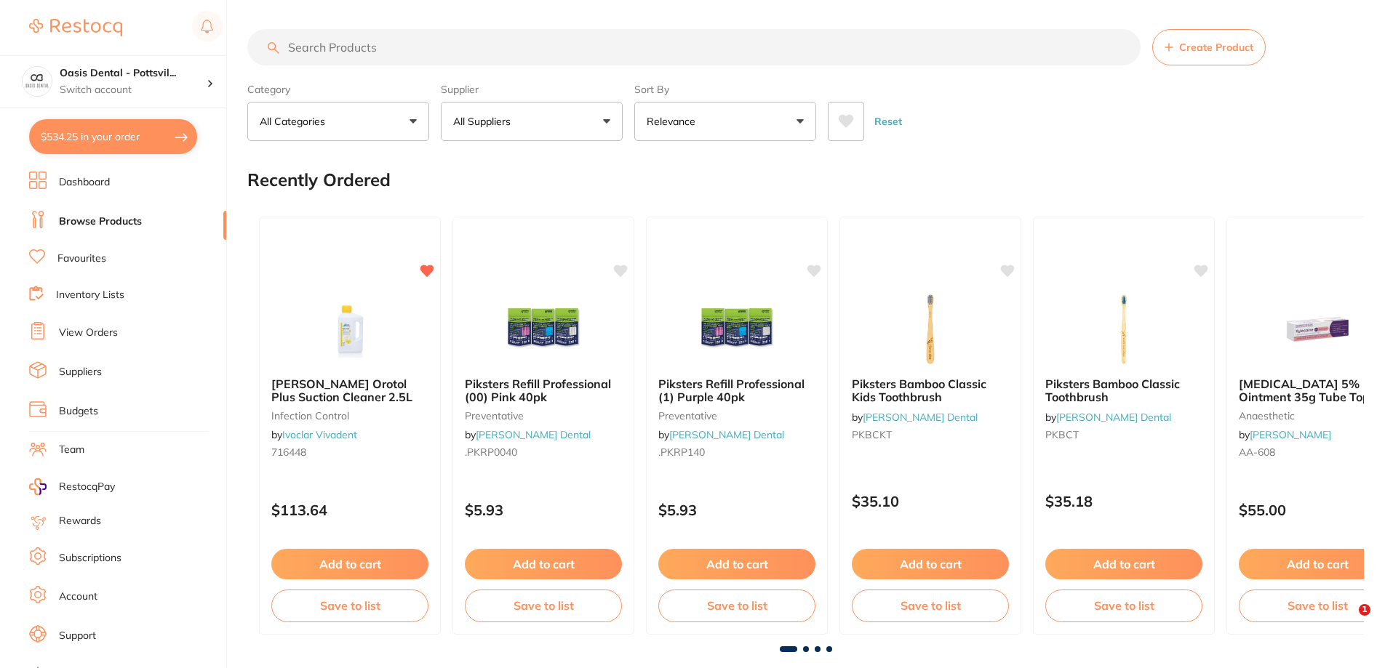
click at [317, 37] on input "search" at bounding box center [693, 47] width 893 height 36
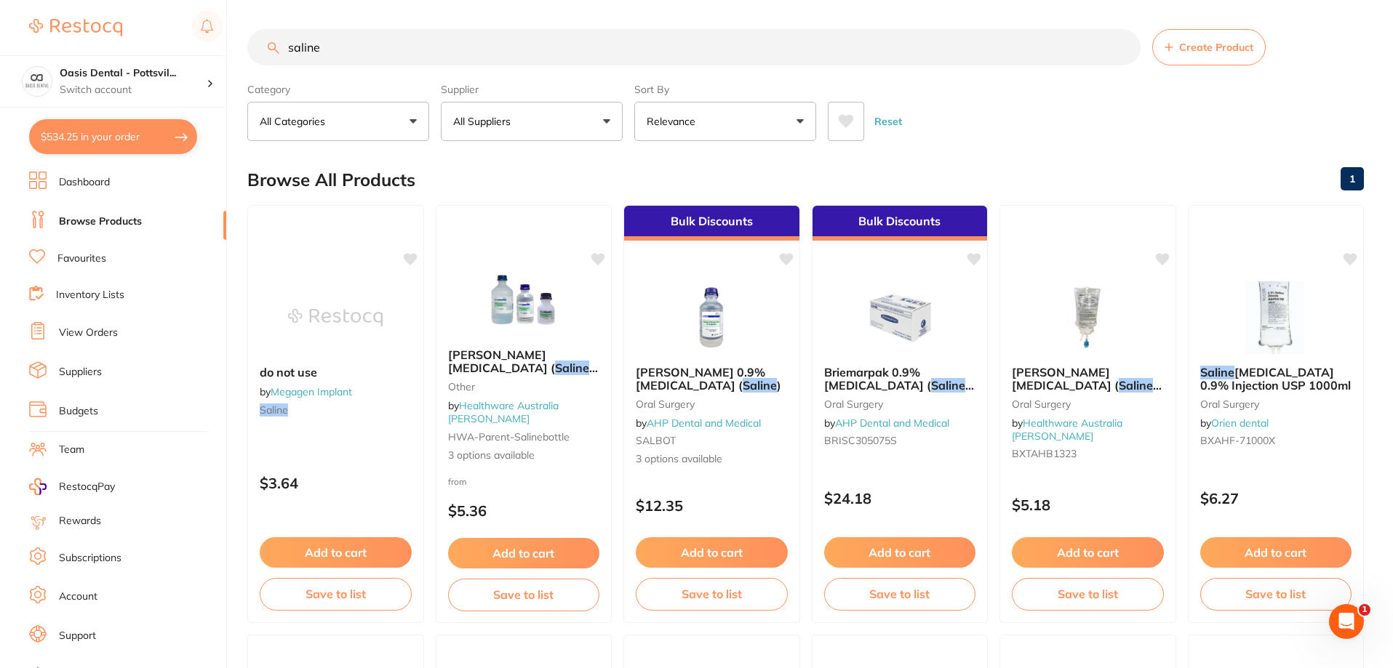
type input "saline"
click at [605, 127] on button "All Suppliers" at bounding box center [532, 121] width 182 height 39
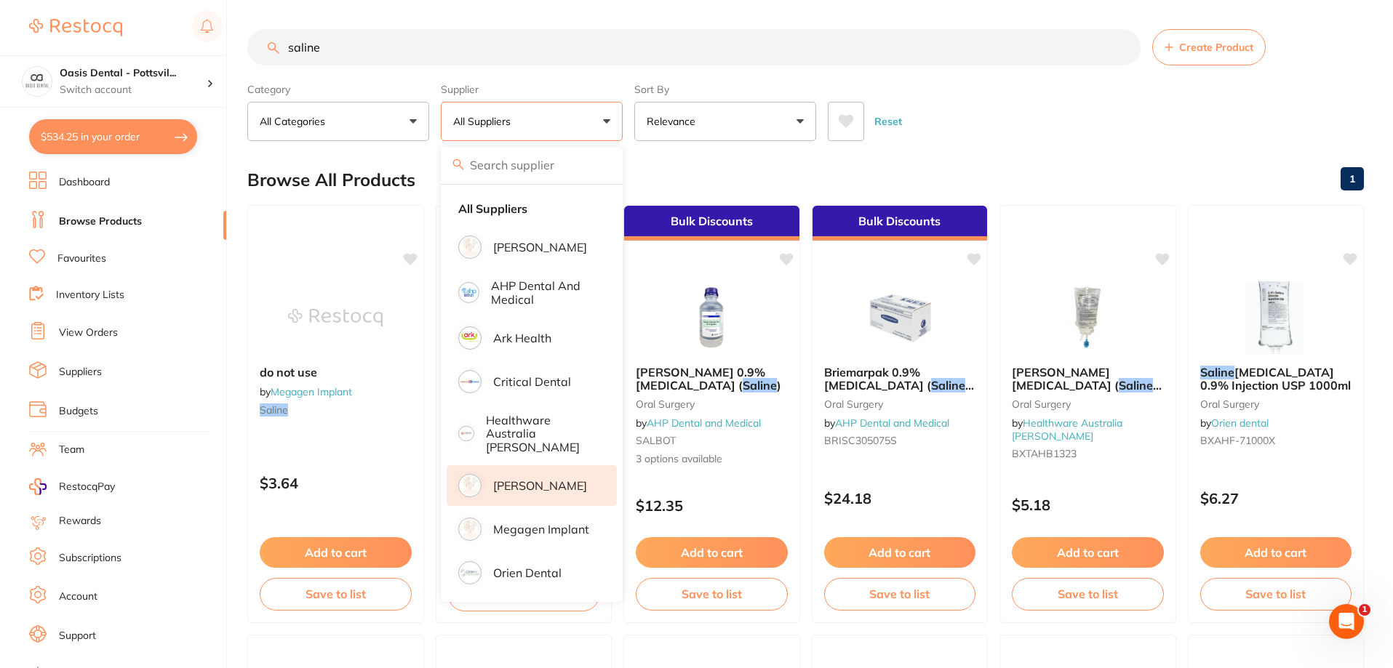
click at [518, 481] on p "[PERSON_NAME]" at bounding box center [540, 485] width 94 height 13
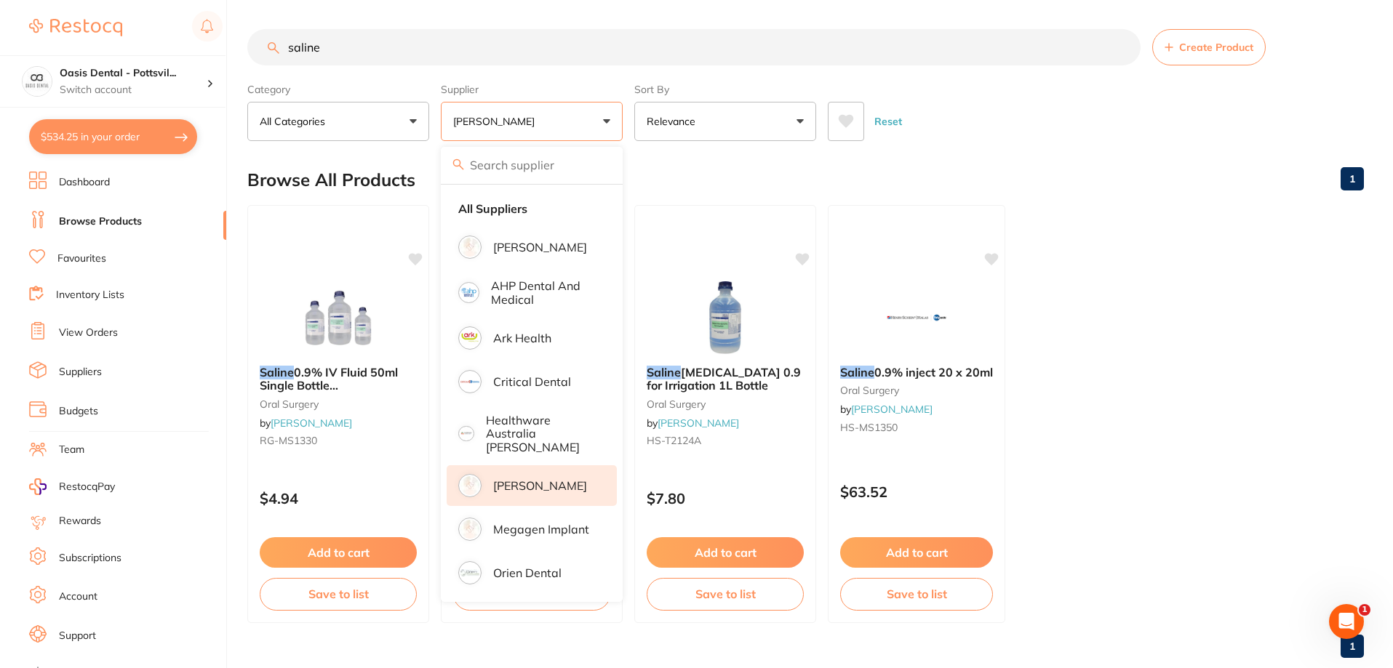
click at [1122, 358] on ul "Saline 0.9% IV Fluid 50ml Single Bottle [MEDICAL_DATA] [MEDICAL_DATA] by [PERSO…" at bounding box center [805, 414] width 1116 height 418
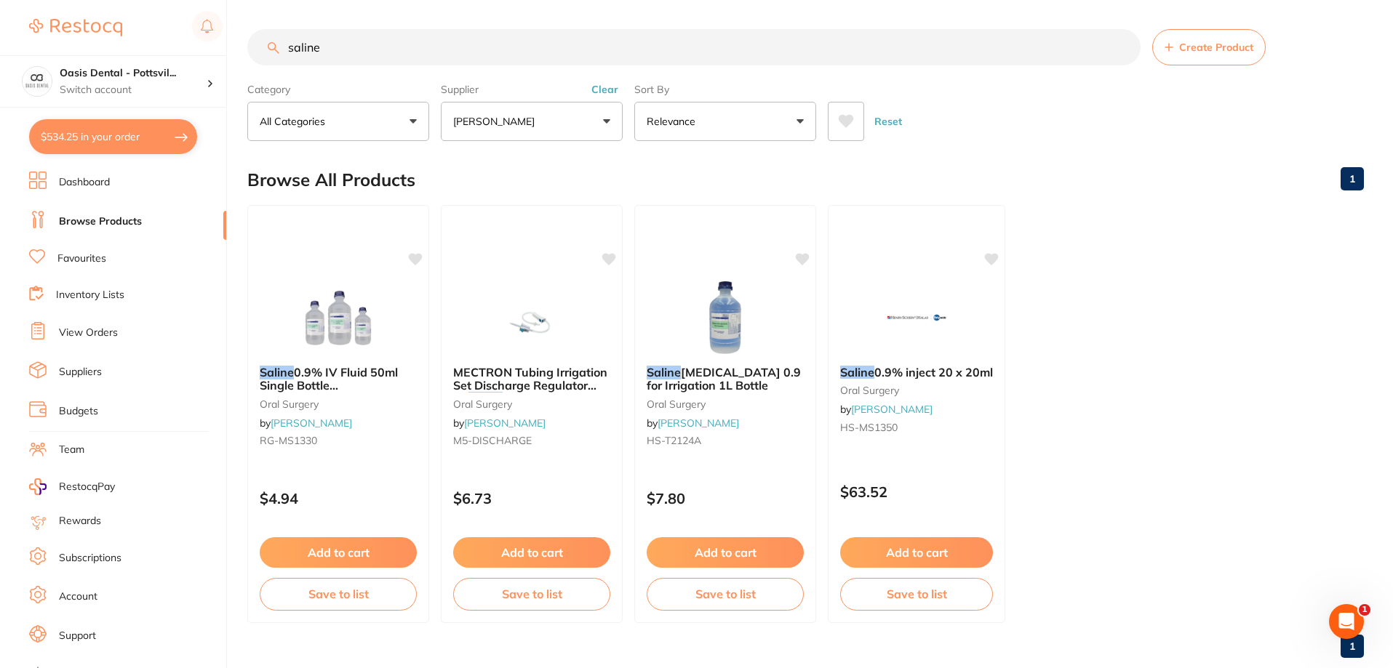
click at [71, 261] on link "Favourites" at bounding box center [81, 259] width 49 height 15
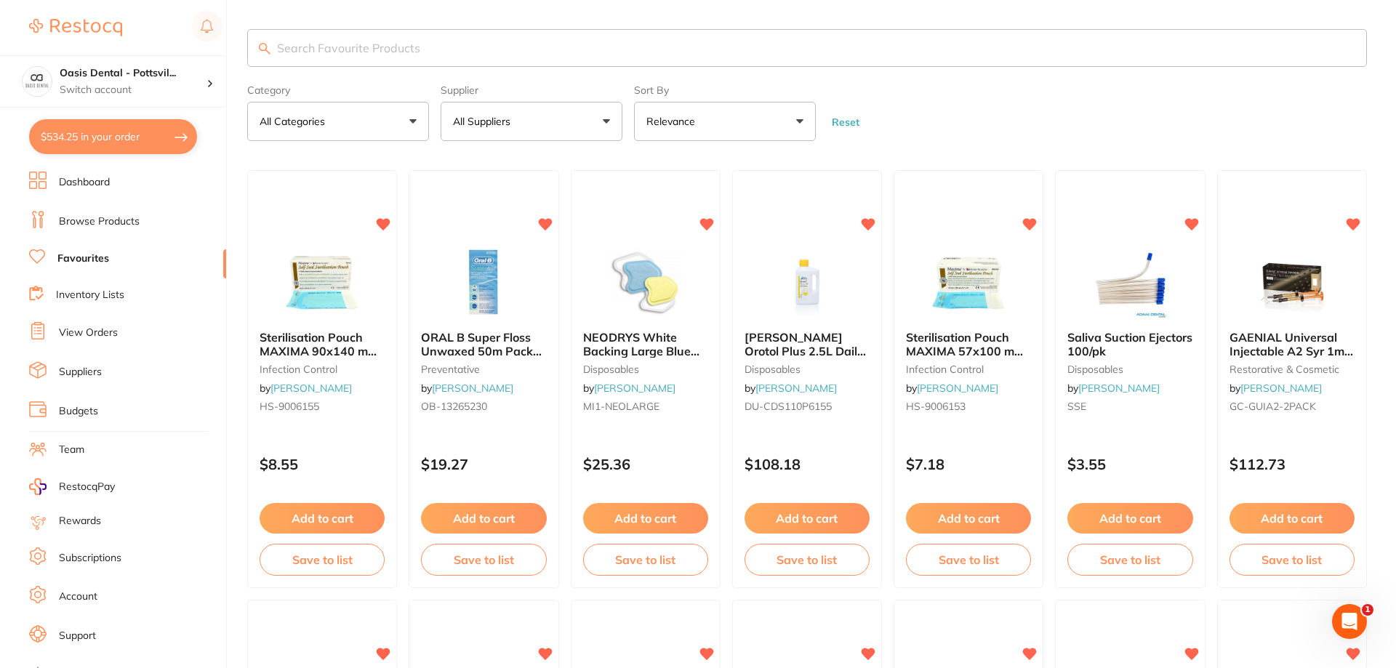
click at [321, 41] on input "search" at bounding box center [807, 48] width 1120 height 38
click at [301, 43] on input "search" at bounding box center [805, 48] width 1116 height 38
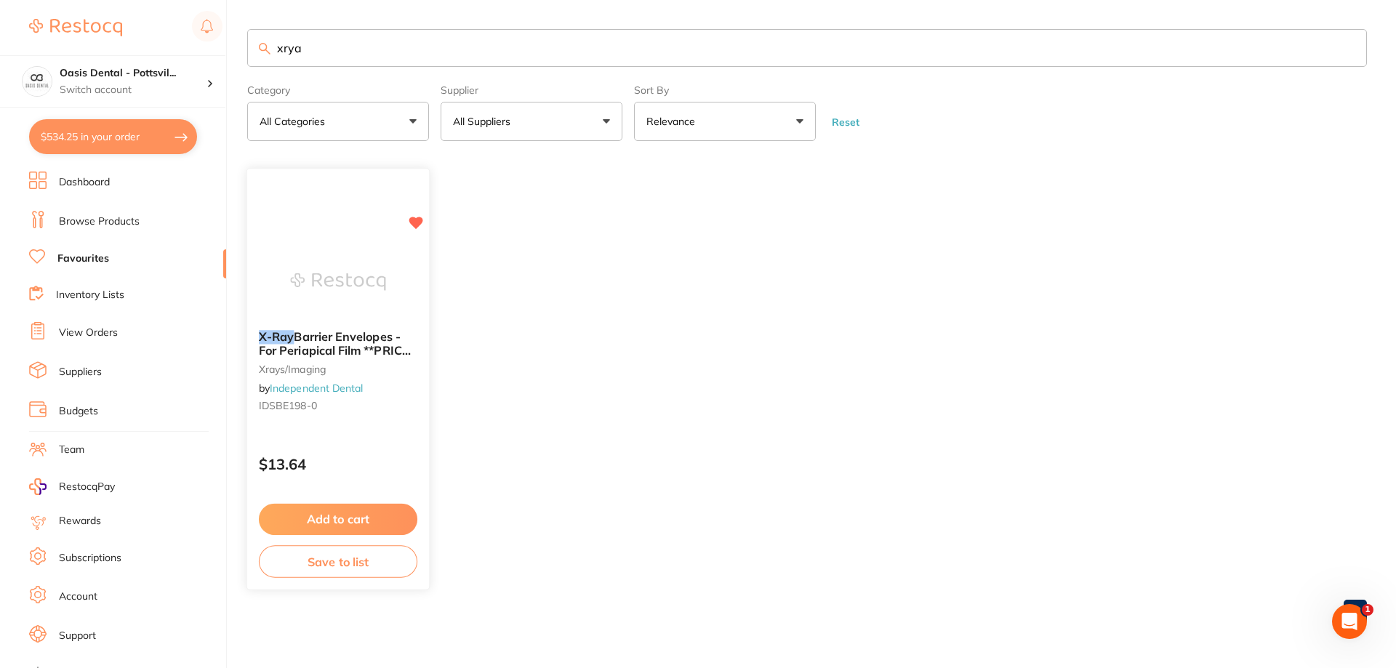
type input "xrya"
click at [399, 427] on div "X-Ray Barrier Envelopes - For Periapical Film **PRICE DROP **BUY 5 RECEIVE 1 FR…" at bounding box center [338, 374] width 182 height 111
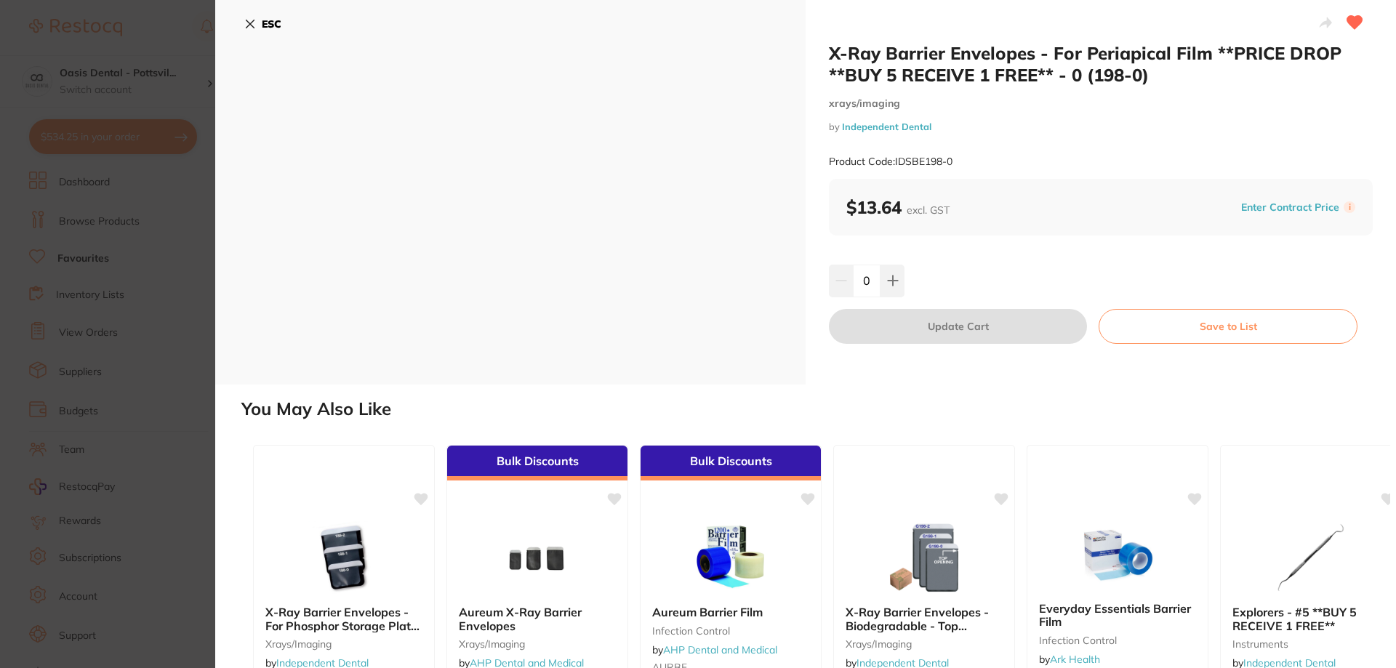
click at [249, 23] on icon at bounding box center [251, 24] width 8 height 8
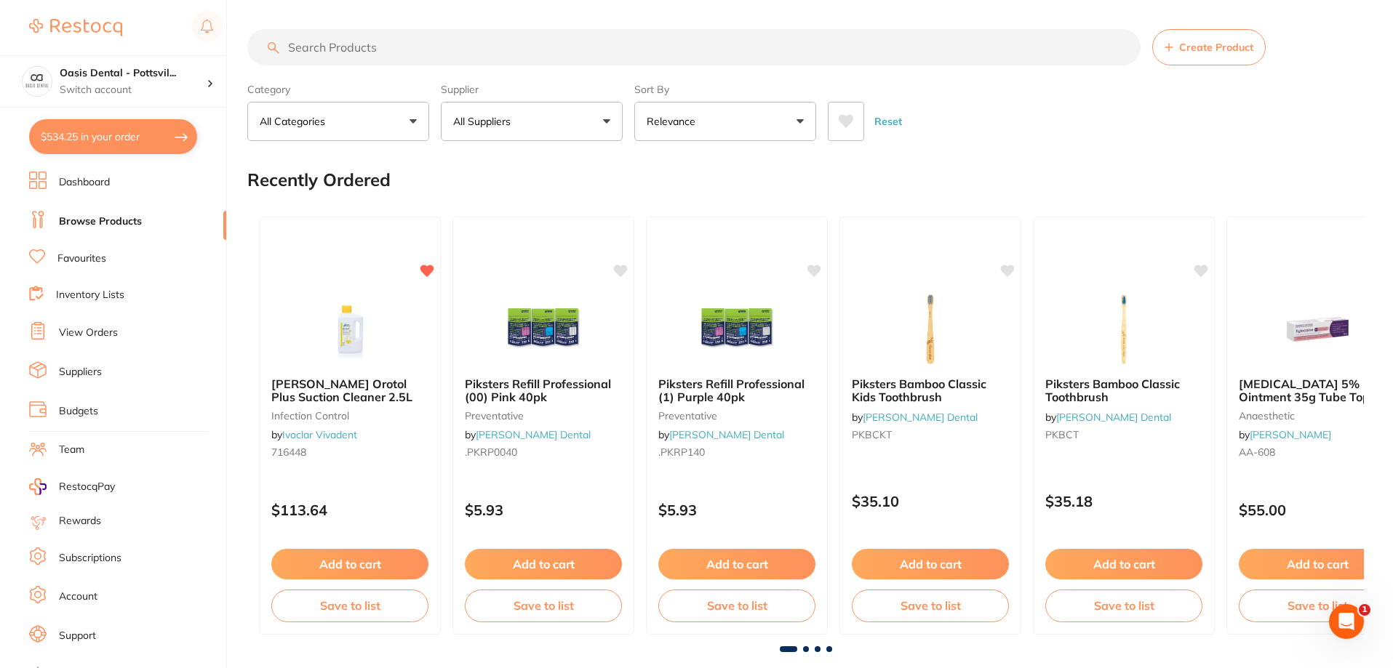
click at [117, 220] on link "Browse Products" at bounding box center [100, 222] width 83 height 15
click at [324, 48] on input "search" at bounding box center [693, 47] width 893 height 36
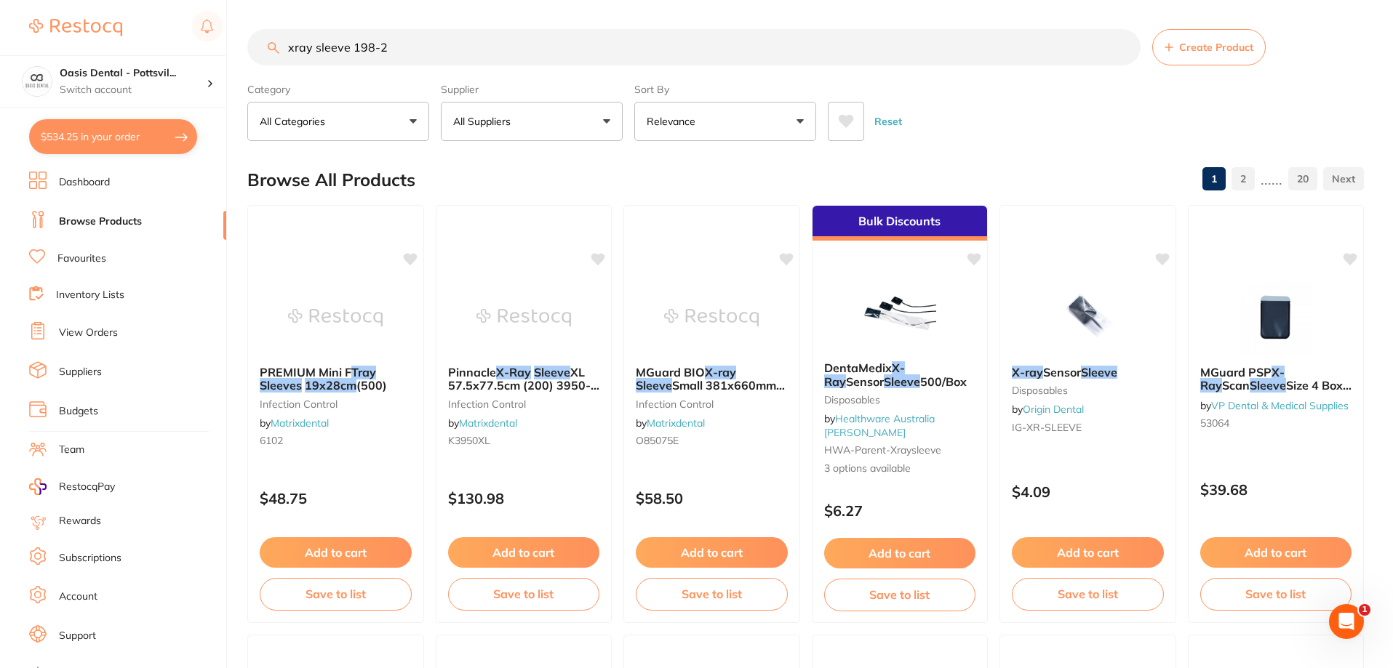
click at [560, 122] on button "All Suppliers" at bounding box center [532, 121] width 182 height 39
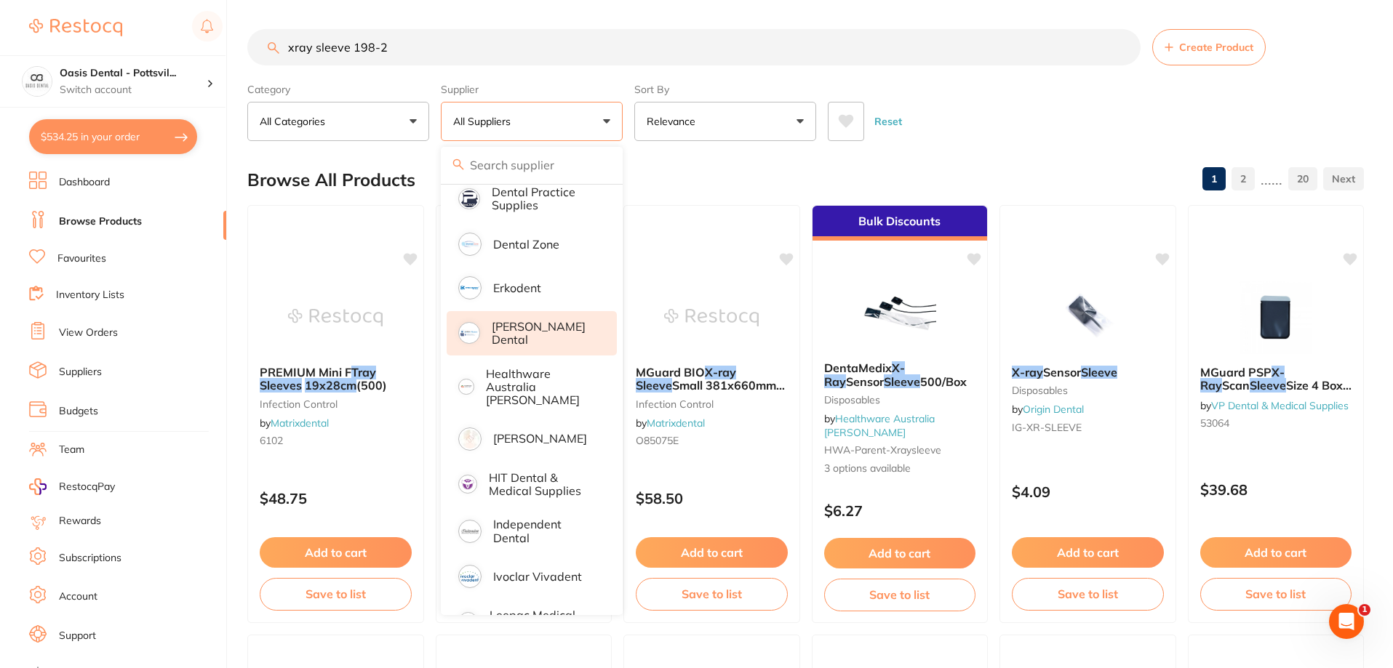
scroll to position [436, 0]
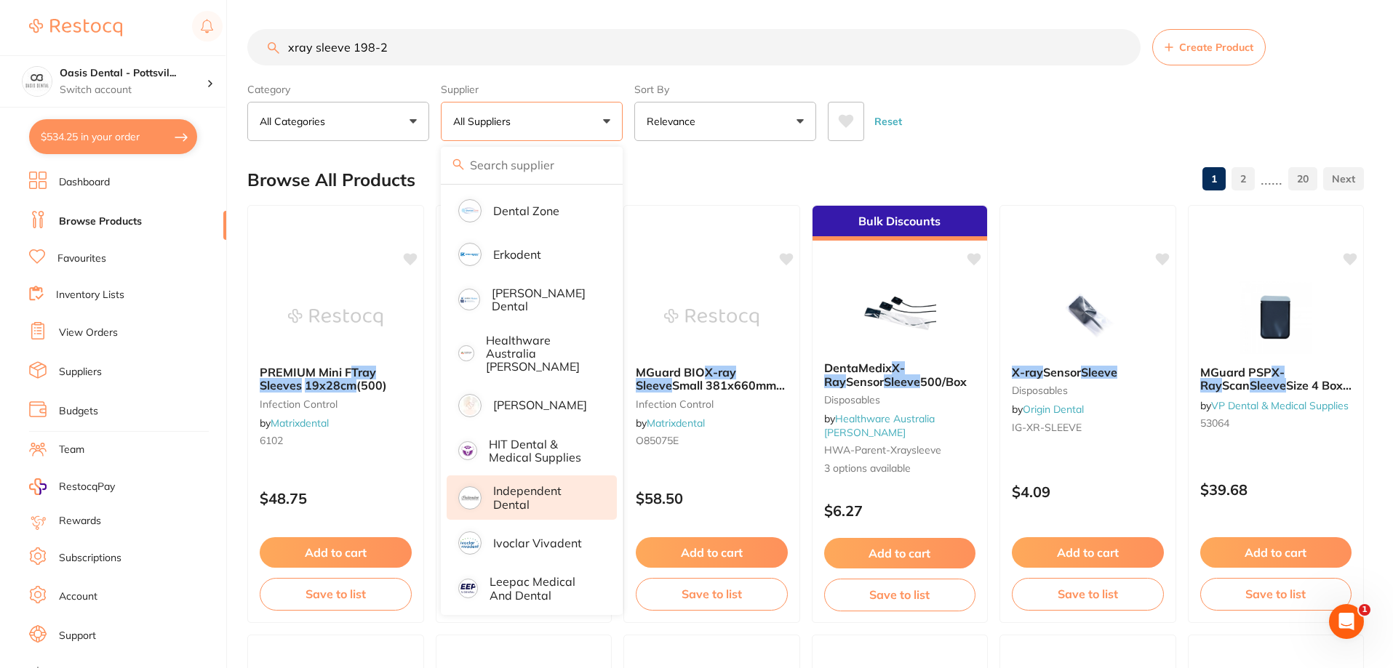
click at [531, 489] on p "Independent Dental" at bounding box center [544, 497] width 103 height 27
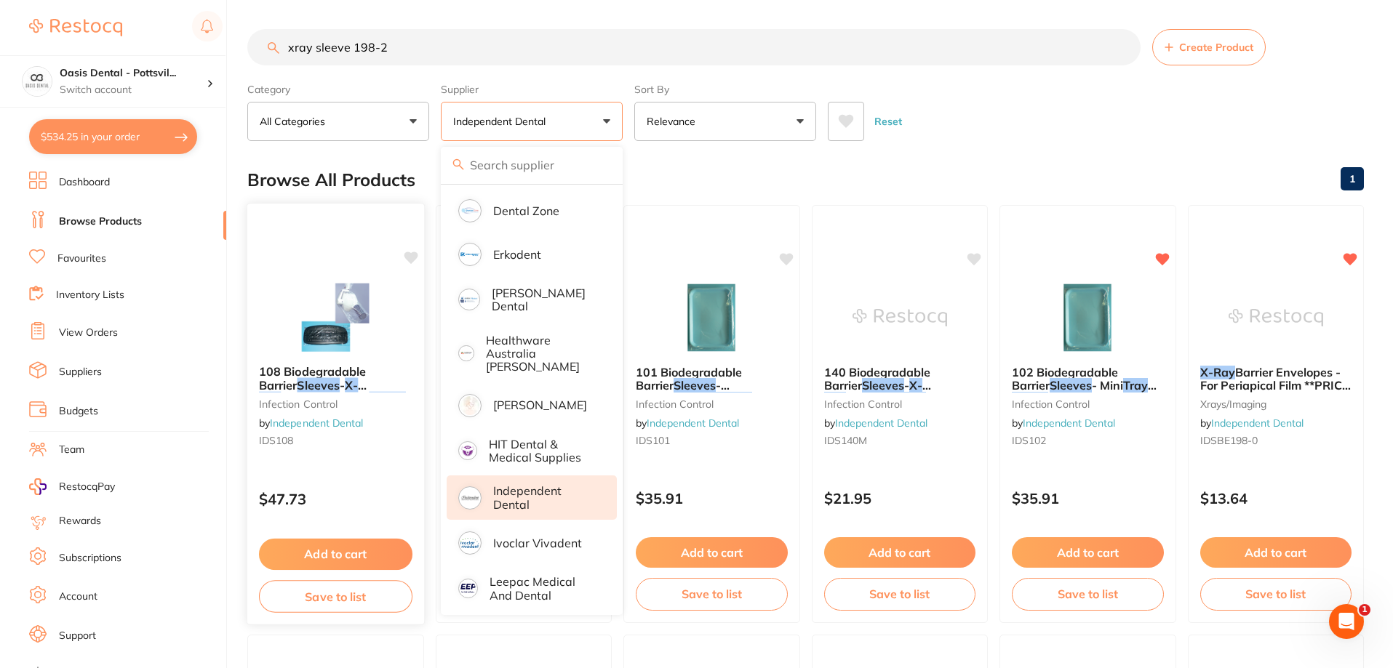
scroll to position [0, 0]
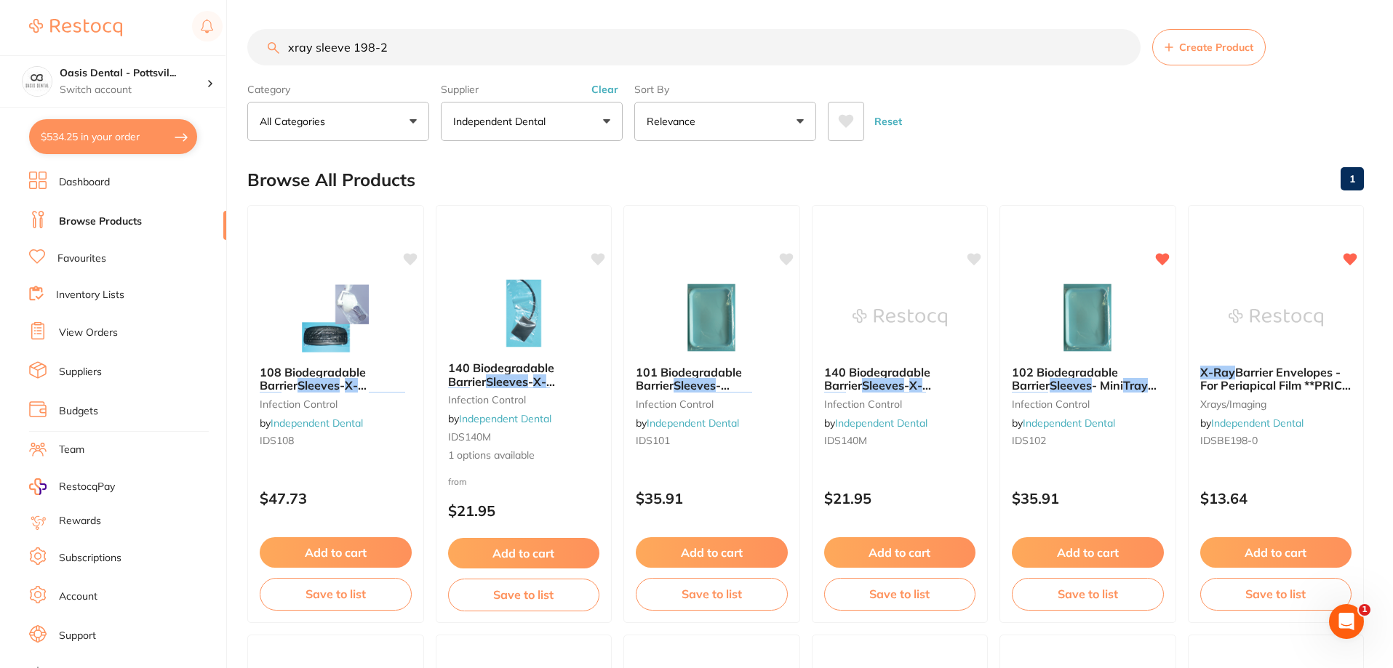
scroll to position [1, 0]
drag, startPoint x: 436, startPoint y: 36, endPoint x: 533, endPoint y: 65, distance: 101.0
click at [533, 65] on input "xray sleeve 198-2" at bounding box center [693, 47] width 893 height 36
click at [353, 44] on input "xray sleeve 198-2" at bounding box center [693, 47] width 893 height 36
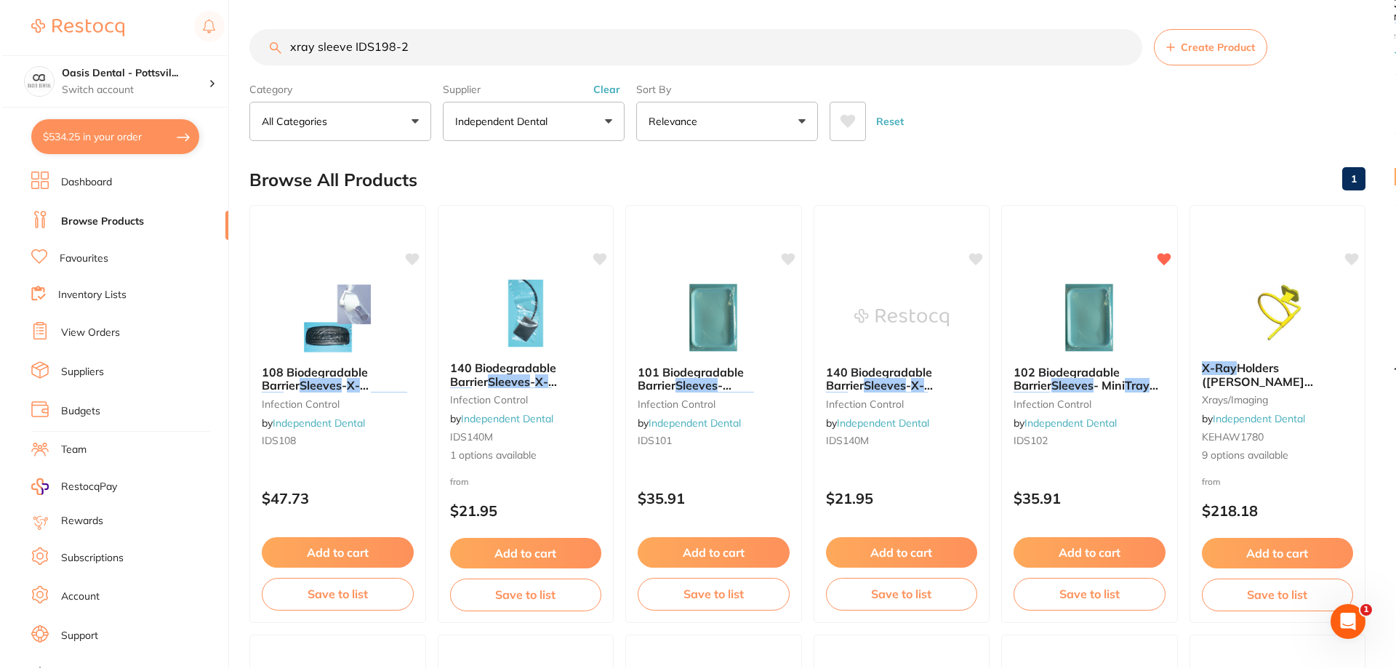
scroll to position [0, 0]
drag, startPoint x: 346, startPoint y: 46, endPoint x: 294, endPoint y: 47, distance: 52.4
click at [294, 47] on input "xray sleeve IDS198-2" at bounding box center [693, 47] width 893 height 36
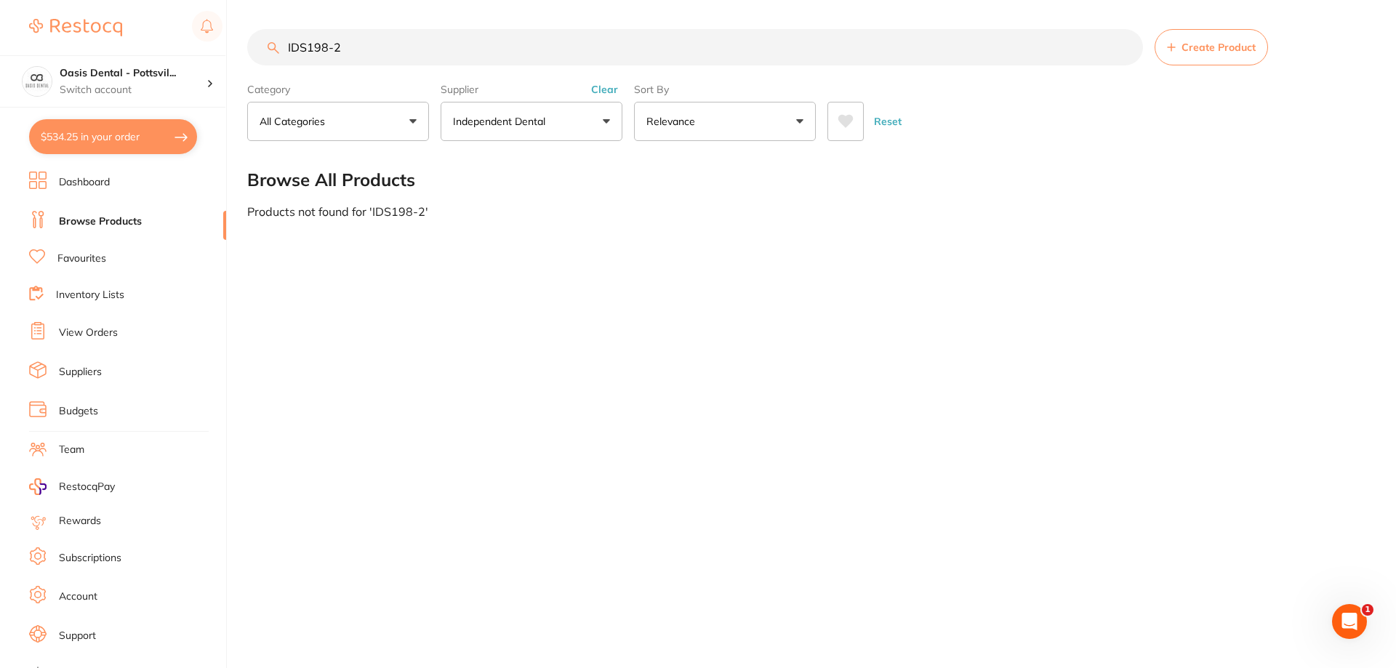
click at [305, 46] on input "IDS198-2" at bounding box center [695, 47] width 896 height 36
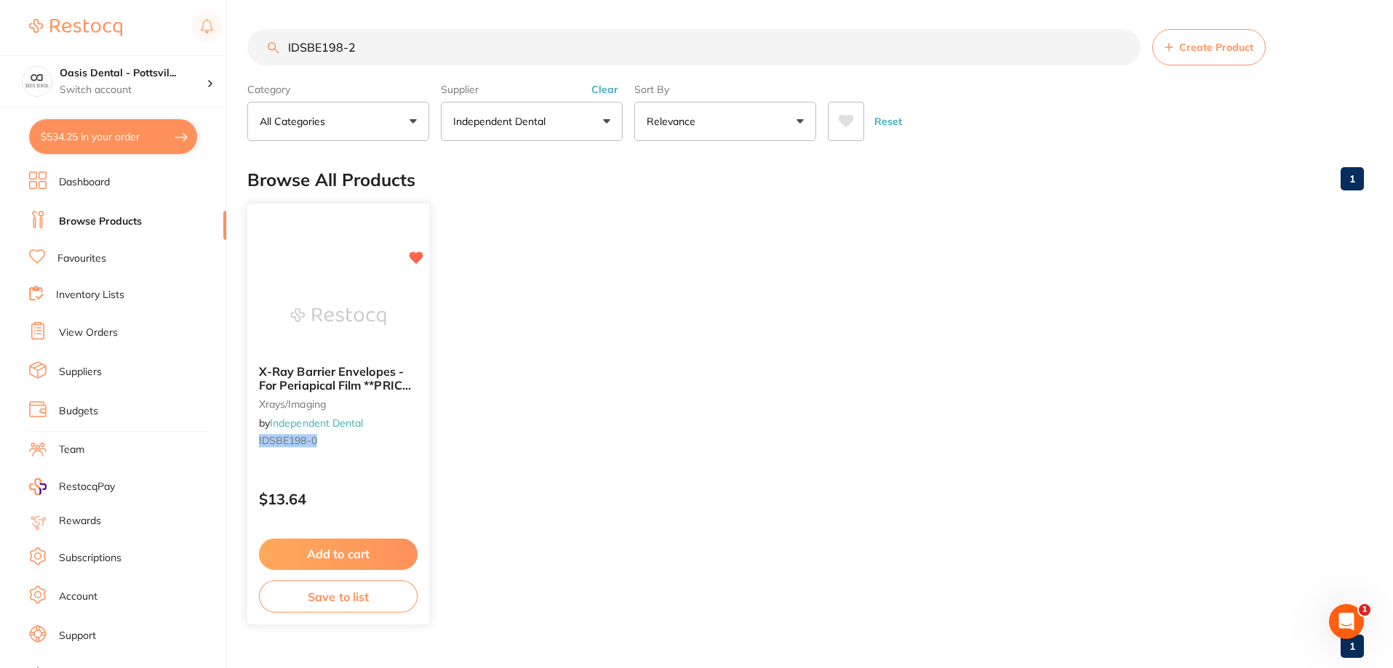
type input "IDSBE198-2"
click at [375, 452] on div "X-Ray Barrier Envelopes - For Periapical Film **PRICE DROP **BUY 5 RECEIVE 1 FR…" at bounding box center [338, 408] width 182 height 111
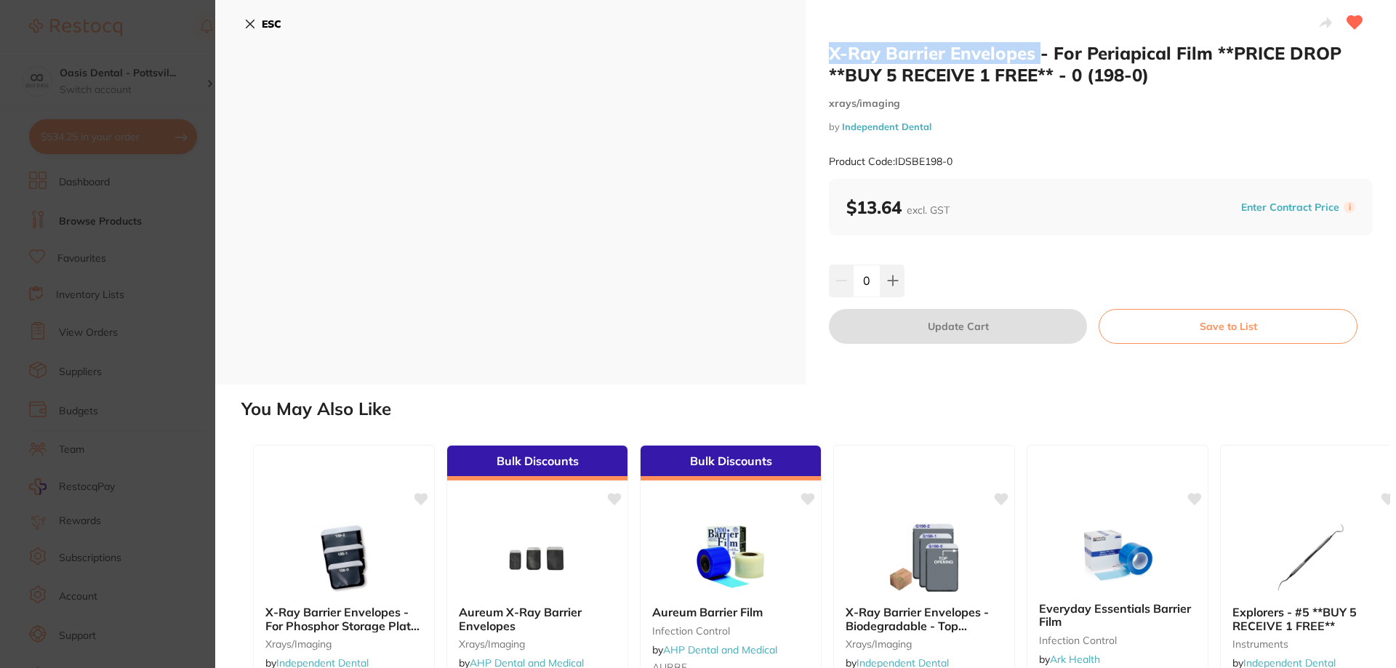
drag, startPoint x: 826, startPoint y: 49, endPoint x: 1035, endPoint y: 50, distance: 209.4
click at [1035, 50] on div "X-Ray Barrier Envelopes - For Periapical Film **PRICE DROP **BUY 5 RECEIVE 1 FR…" at bounding box center [1101, 192] width 590 height 385
copy h2 "X-Ray Barrier Envelopes"
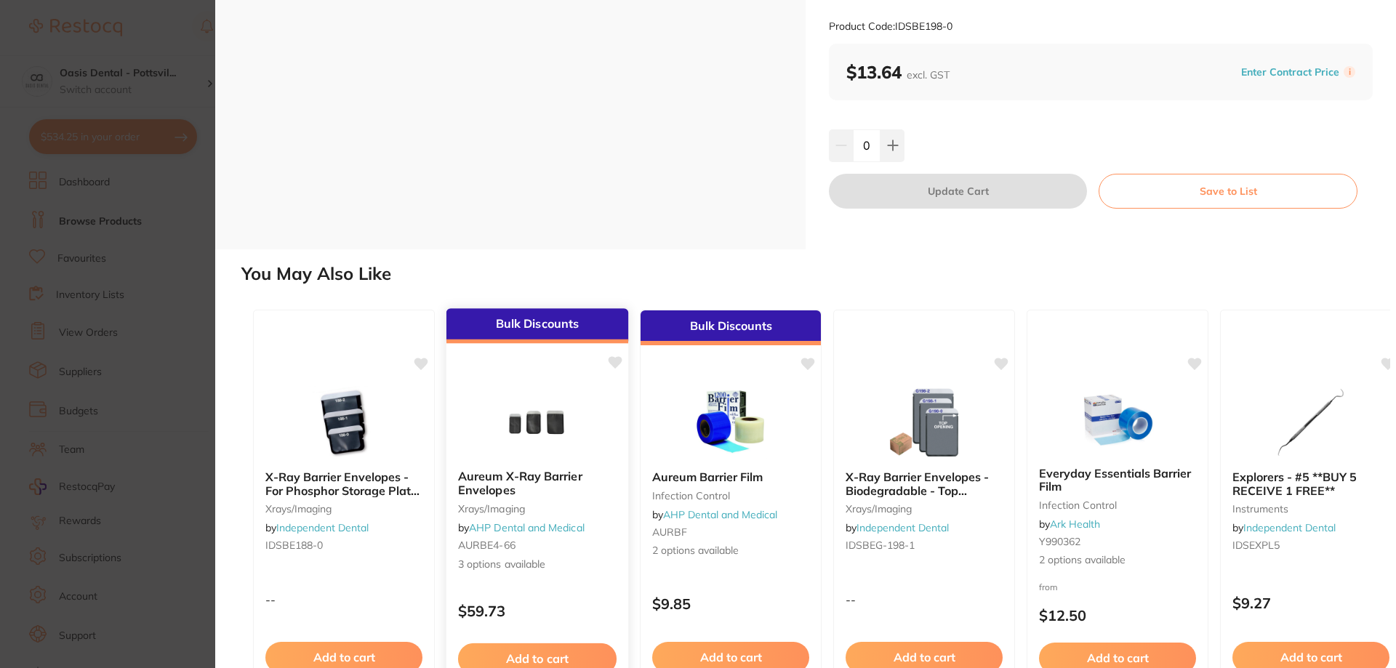
scroll to position [145, 0]
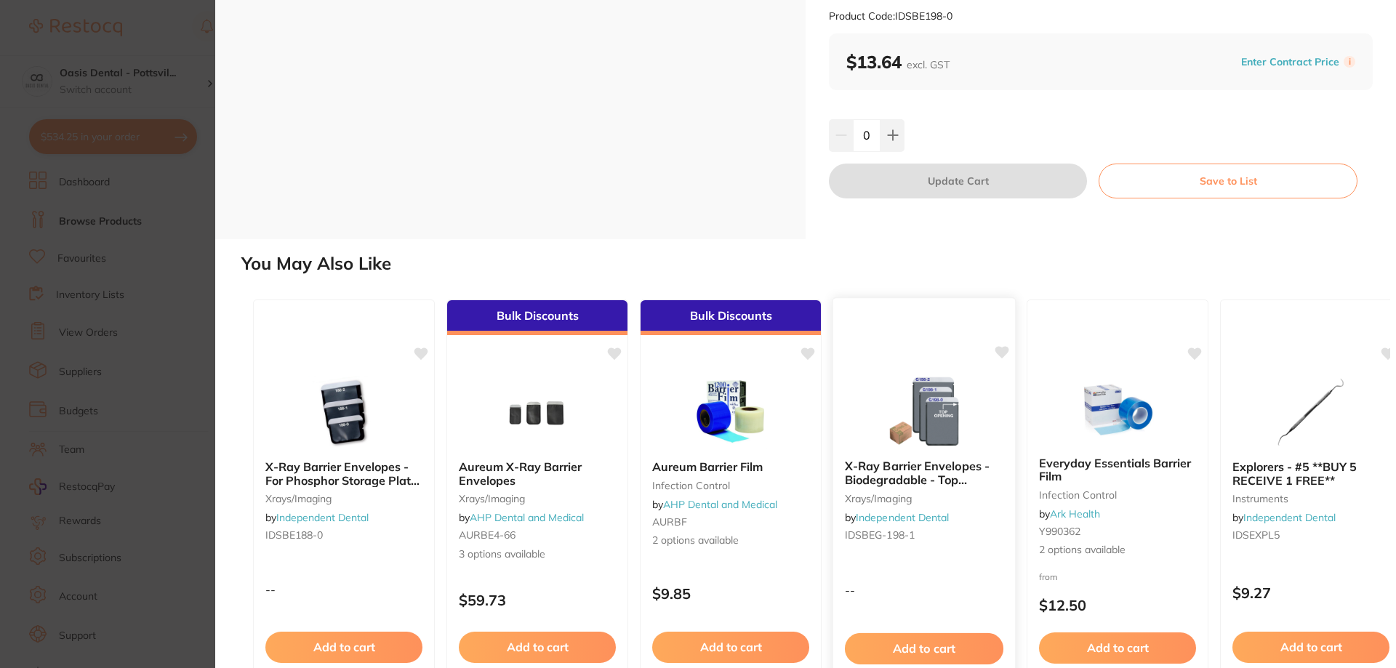
click at [958, 535] on small "IDSBEG-198-1" at bounding box center [924, 536] width 159 height 12
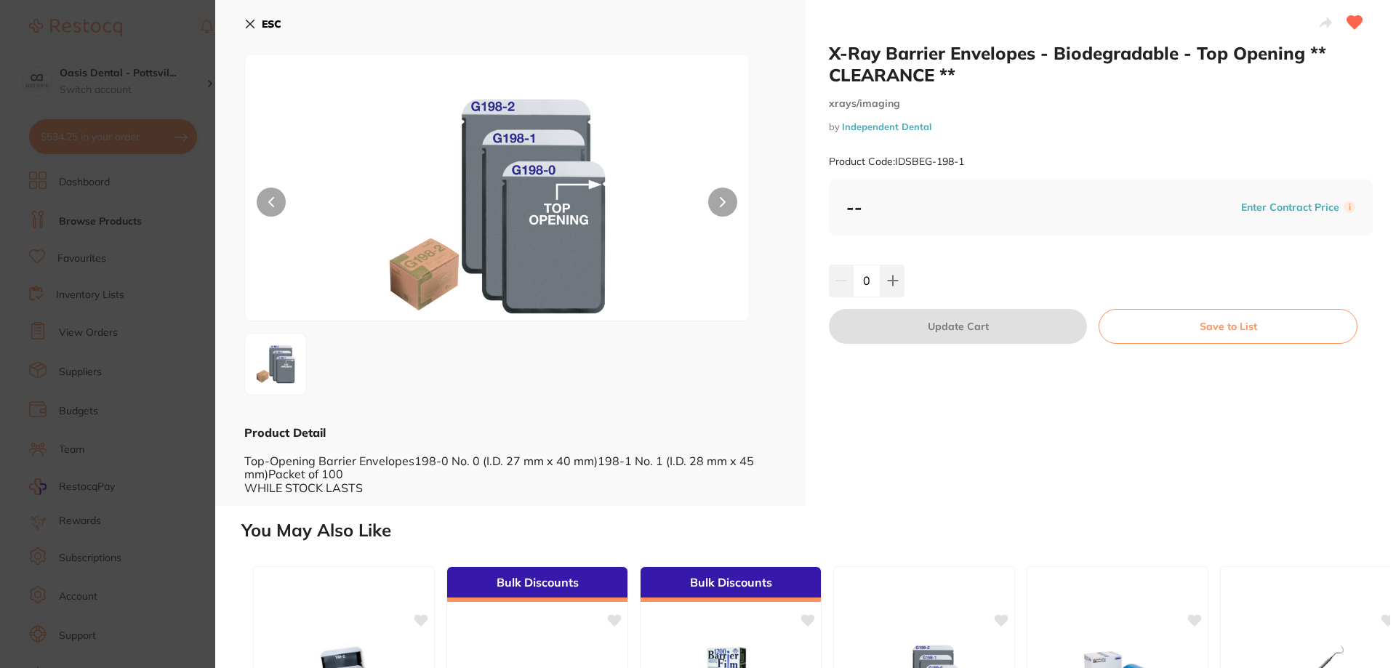
click at [247, 19] on icon at bounding box center [250, 24] width 12 height 12
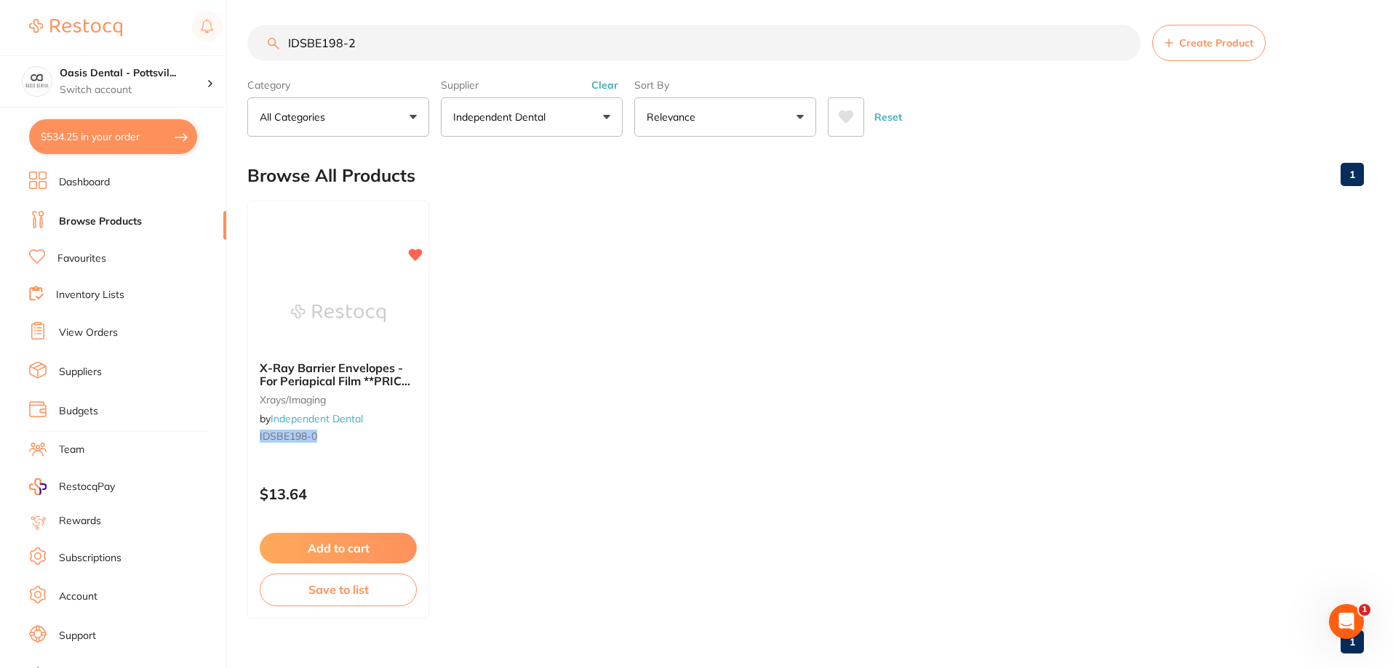
drag, startPoint x: 287, startPoint y: 41, endPoint x: 446, endPoint y: 41, distance: 159.3
click at [448, 41] on input "IDSBE198-2" at bounding box center [693, 43] width 893 height 36
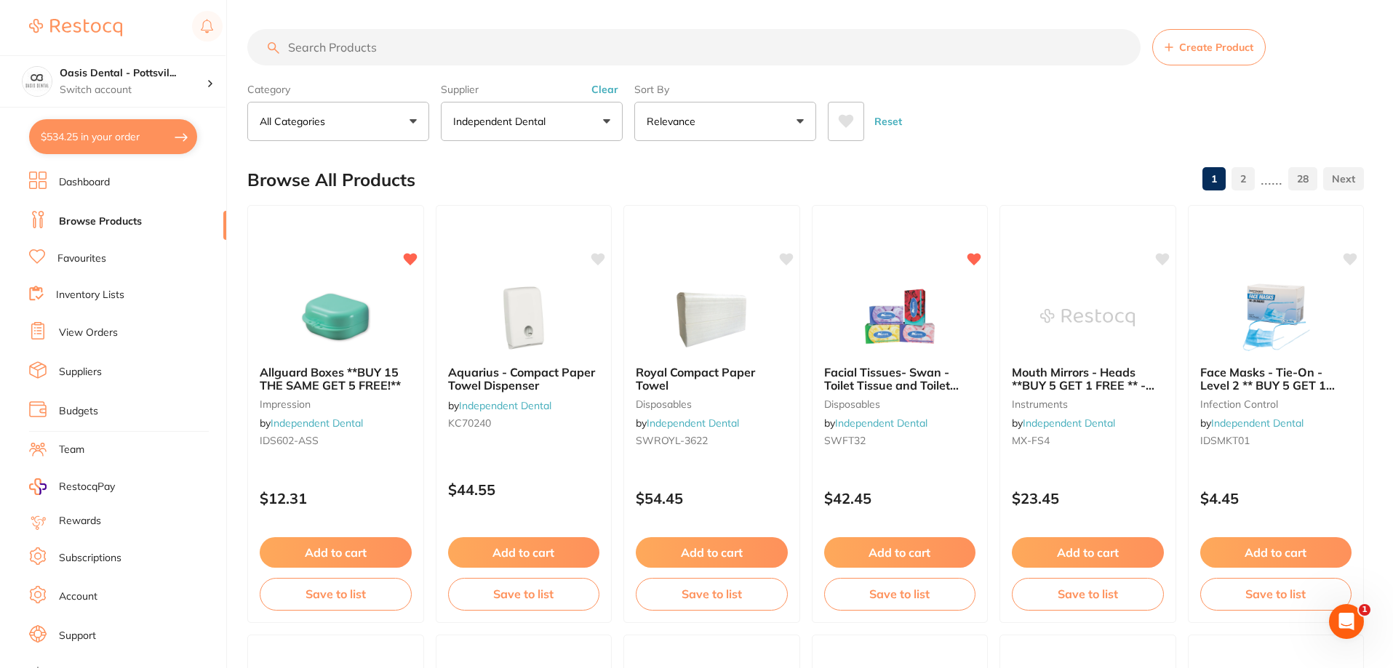
scroll to position [0, 0]
paste input "X-Ray Barrier Envelopes"
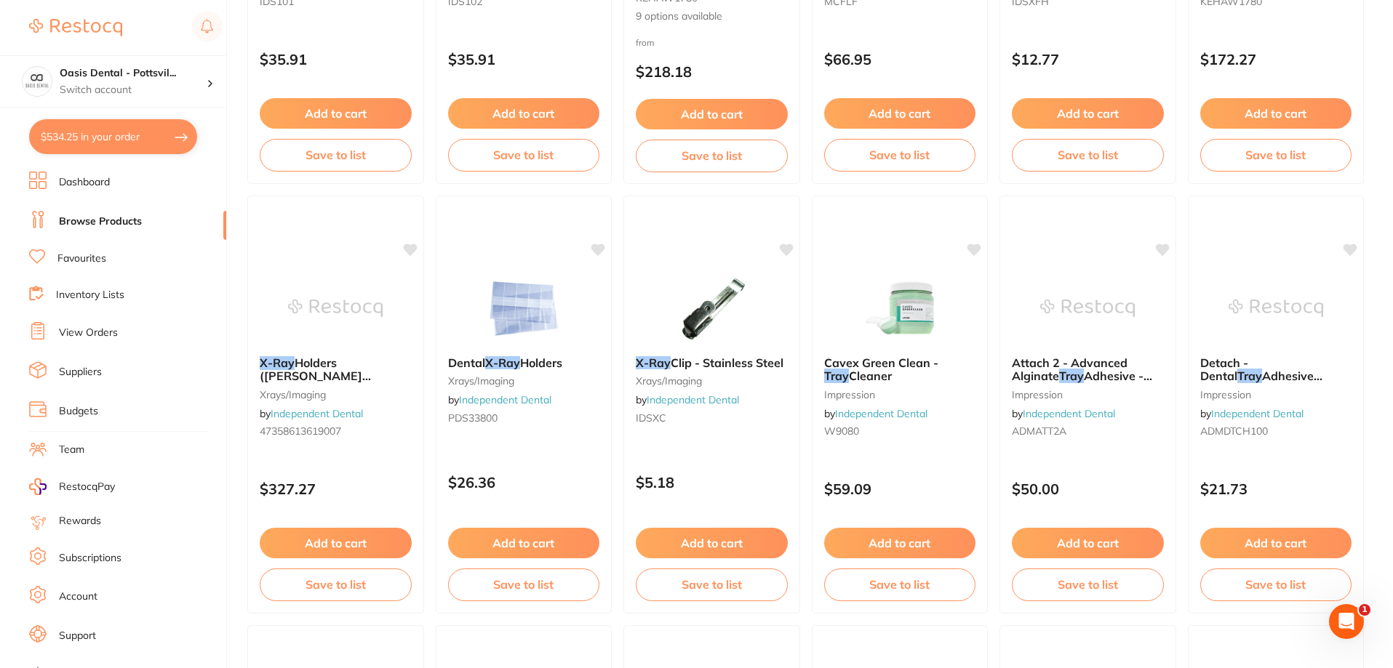
scroll to position [873, 0]
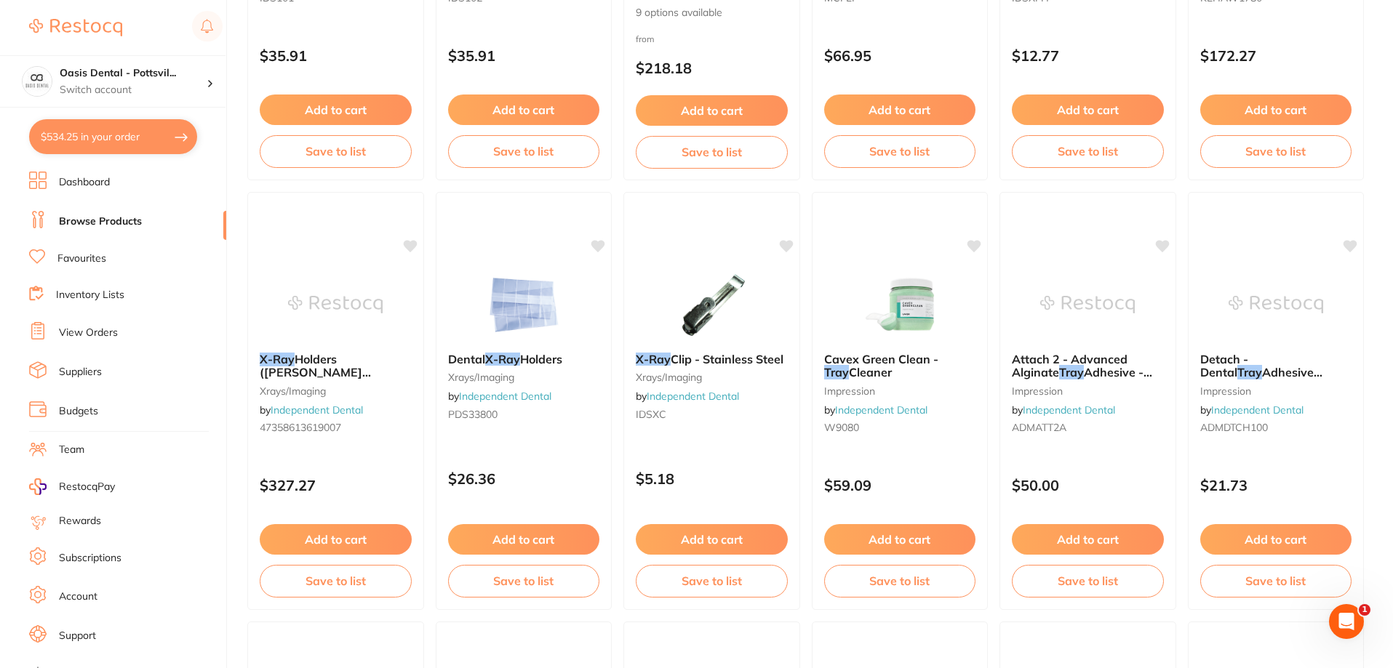
type input "X-Ray Barrier Envelopes"
click at [87, 257] on link "Favourites" at bounding box center [81, 259] width 49 height 15
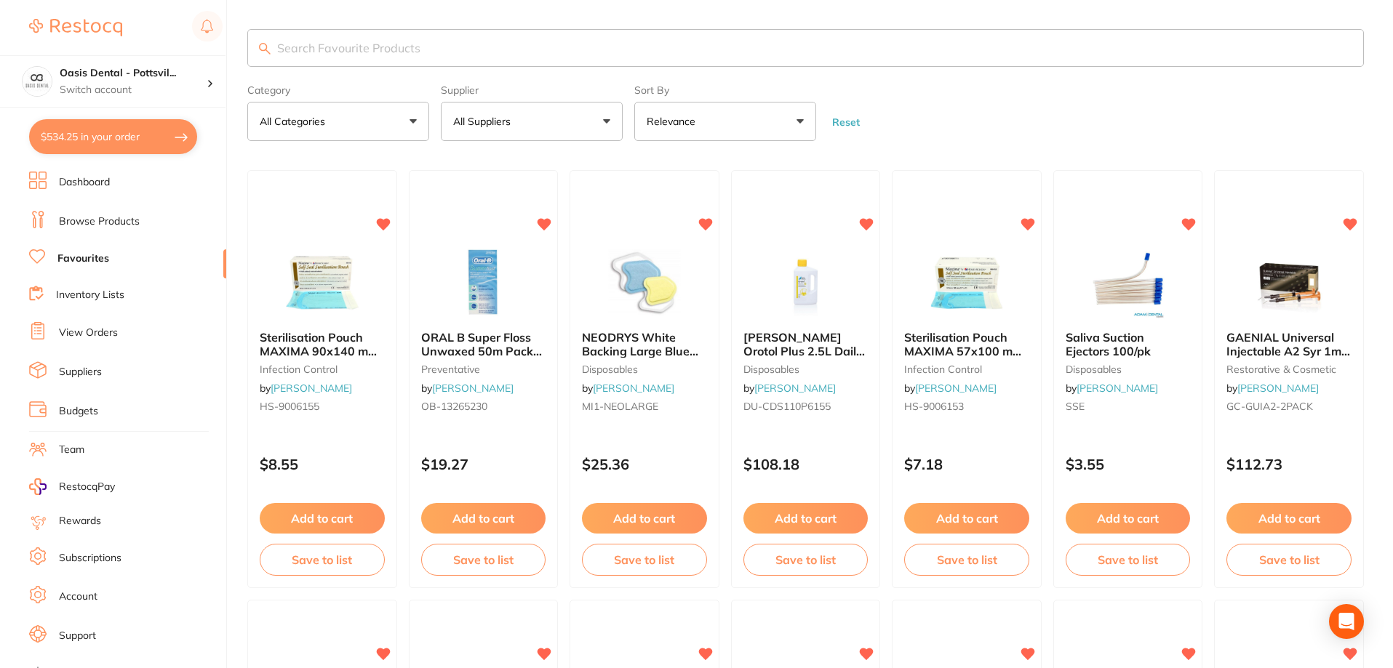
drag, startPoint x: 401, startPoint y: 55, endPoint x: 382, endPoint y: 43, distance: 22.2
paste input "X-Ray Barrier Envelopes"
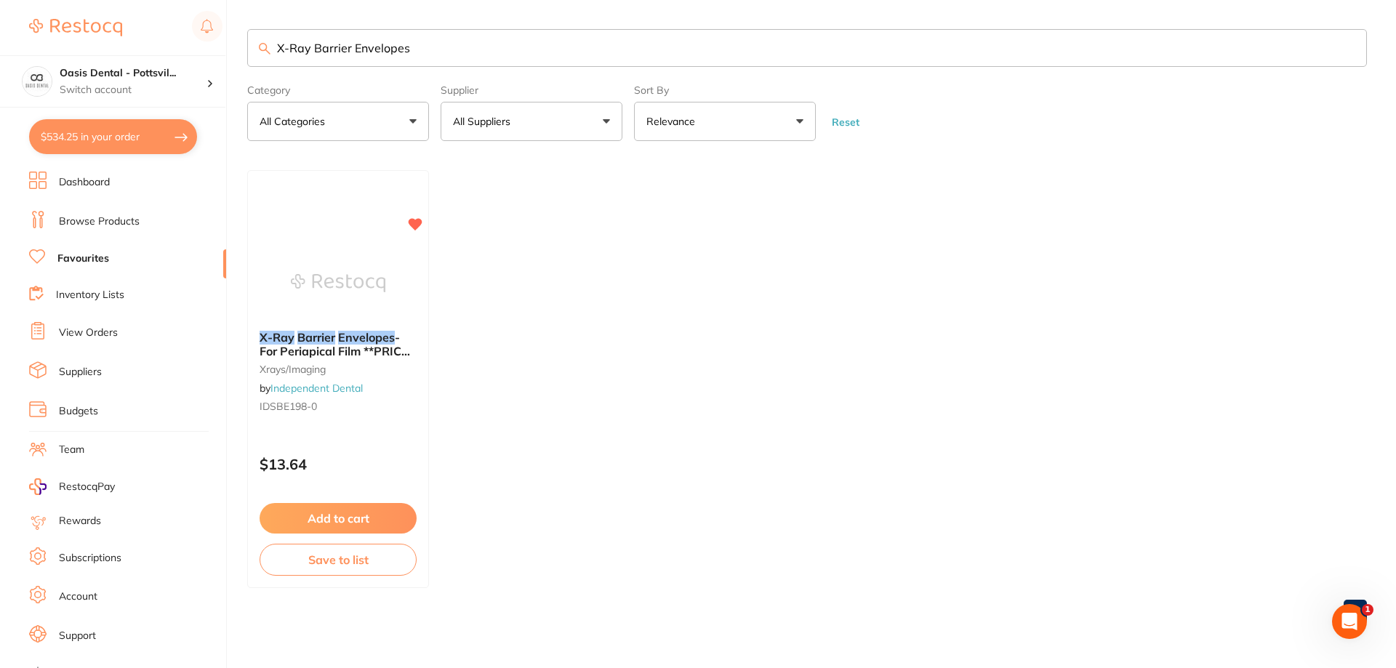
type input "X-Ray Barrier Envelopes"
click at [89, 225] on link "Browse Products" at bounding box center [99, 222] width 81 height 15
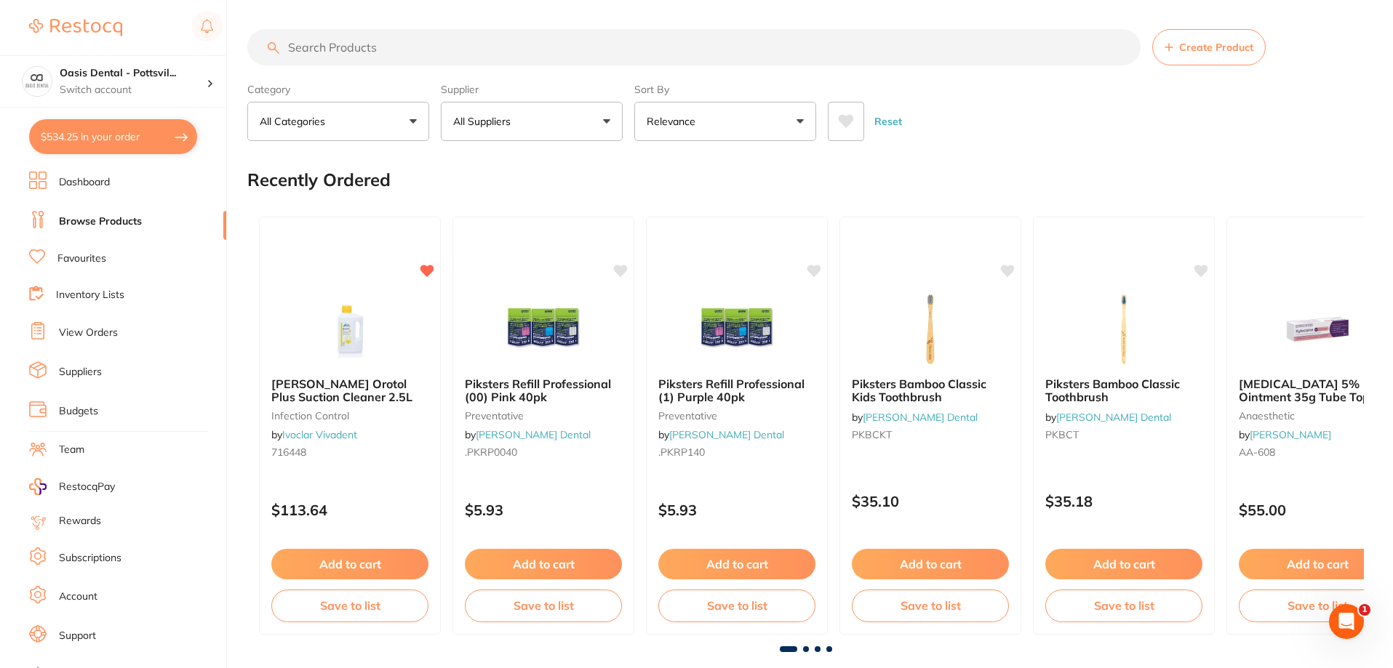
paste input "X-Ray Barrier Envelopes"
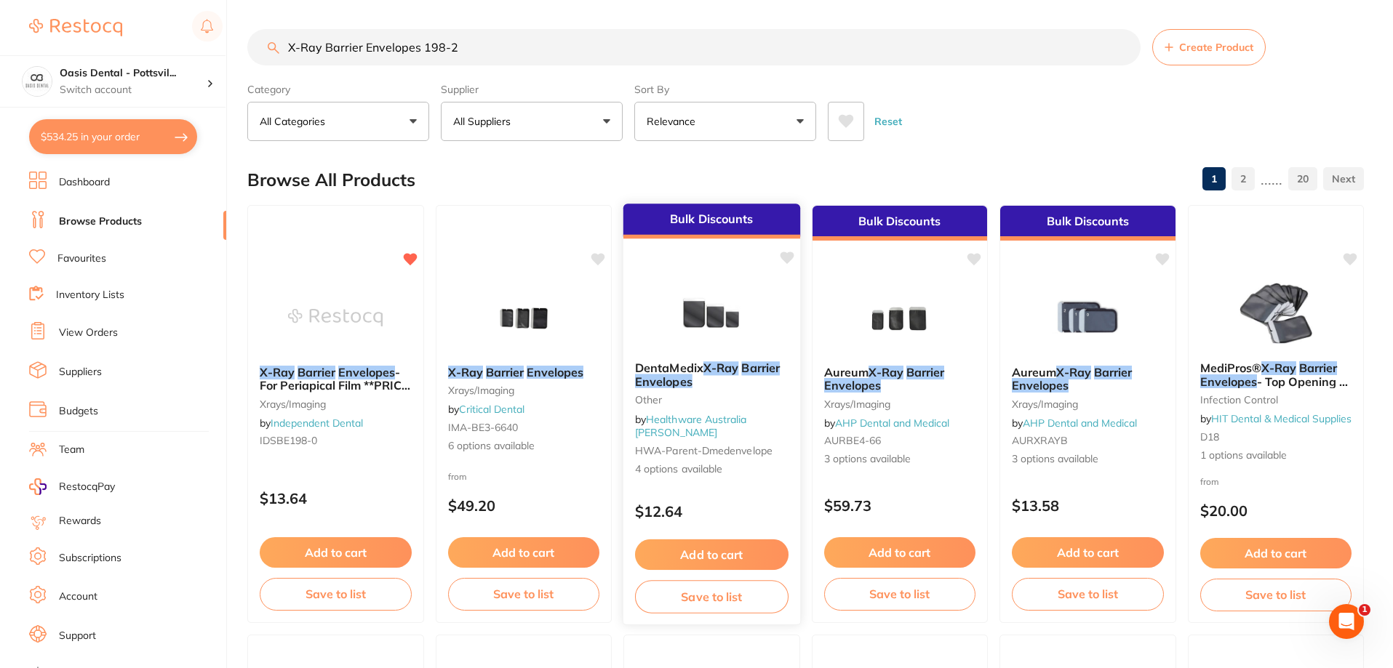
type input "X-Ray Barrier Envelopes 198-2"
click at [744, 472] on div "DentaMedix X-Ray Barrier Envelopes other by Healthware Australia [PERSON_NAME]-…" at bounding box center [711, 419] width 177 height 139
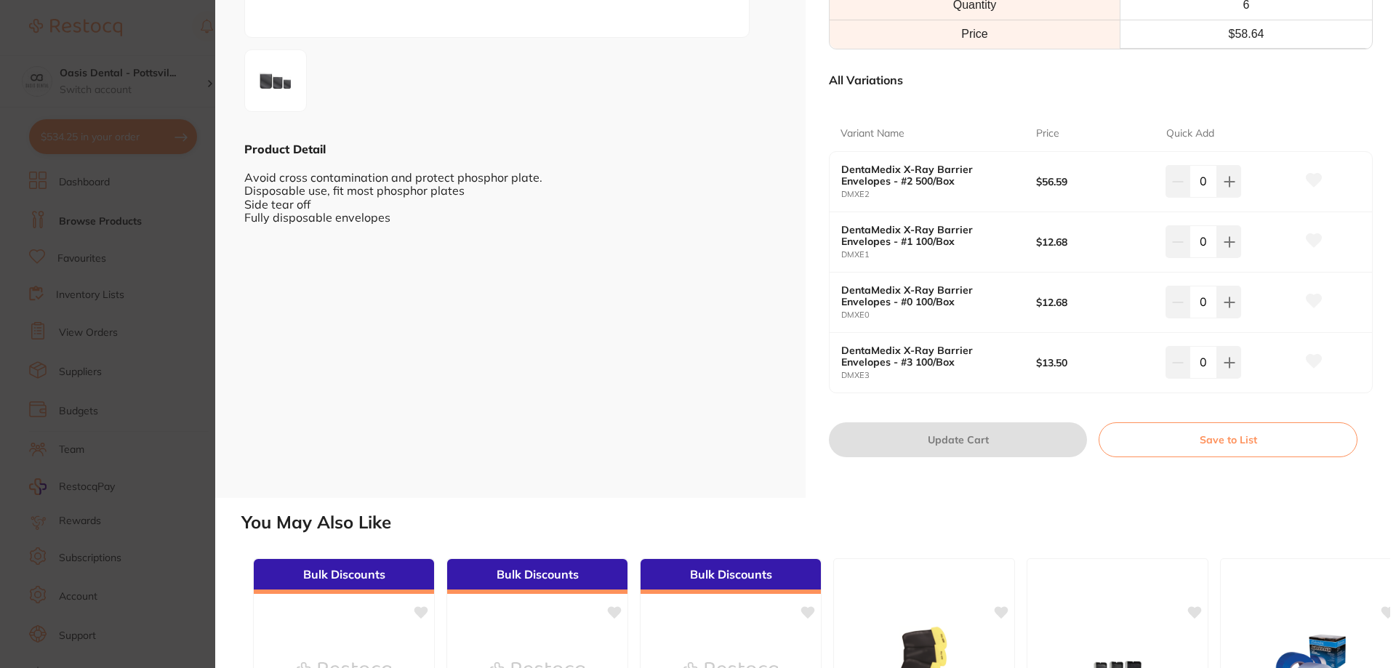
scroll to position [291, 0]
